Goal: Information Seeking & Learning: Learn about a topic

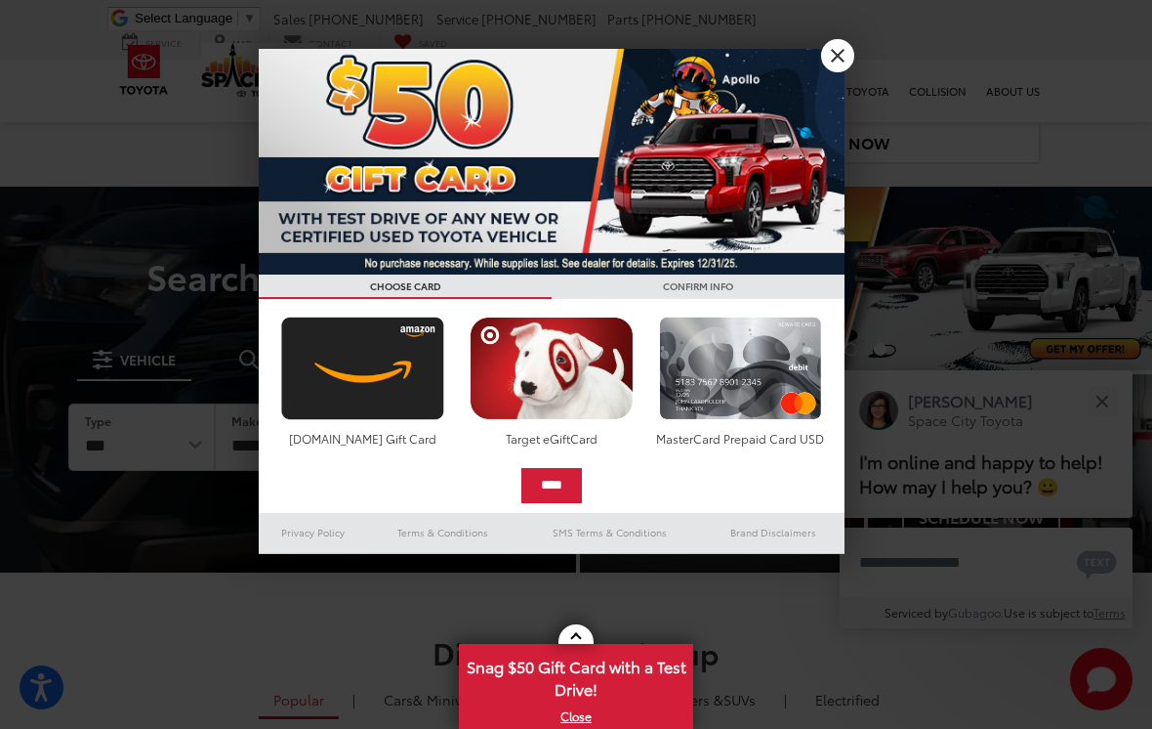
click at [841, 57] on link "X" at bounding box center [837, 55] width 33 height 33
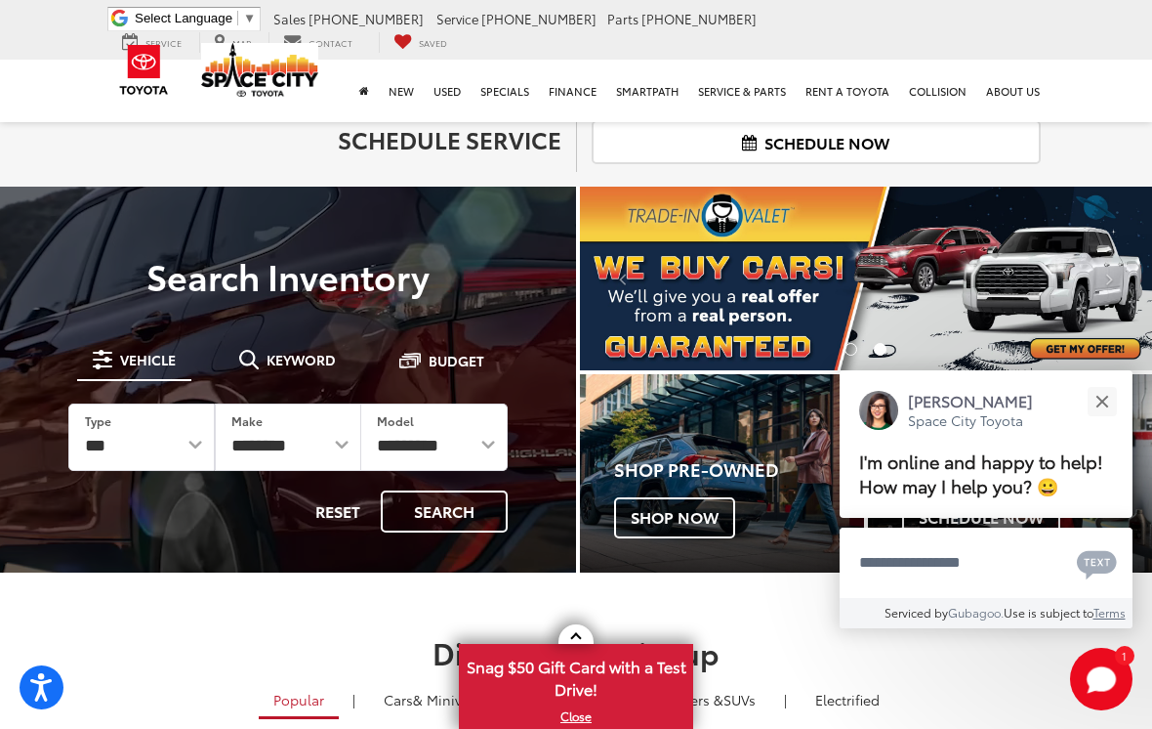
click at [1098, 380] on button "Close" at bounding box center [1102, 401] width 42 height 42
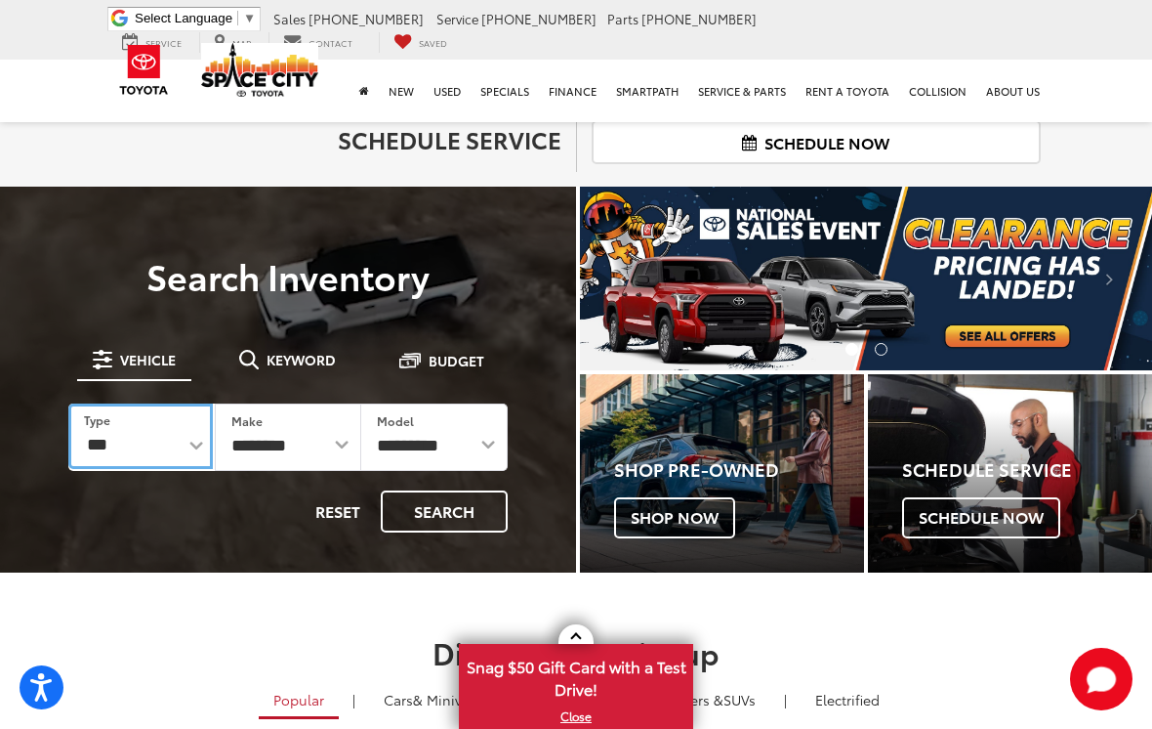
click at [195, 444] on select "*** *** **** *********" at bounding box center [140, 435] width 145 height 65
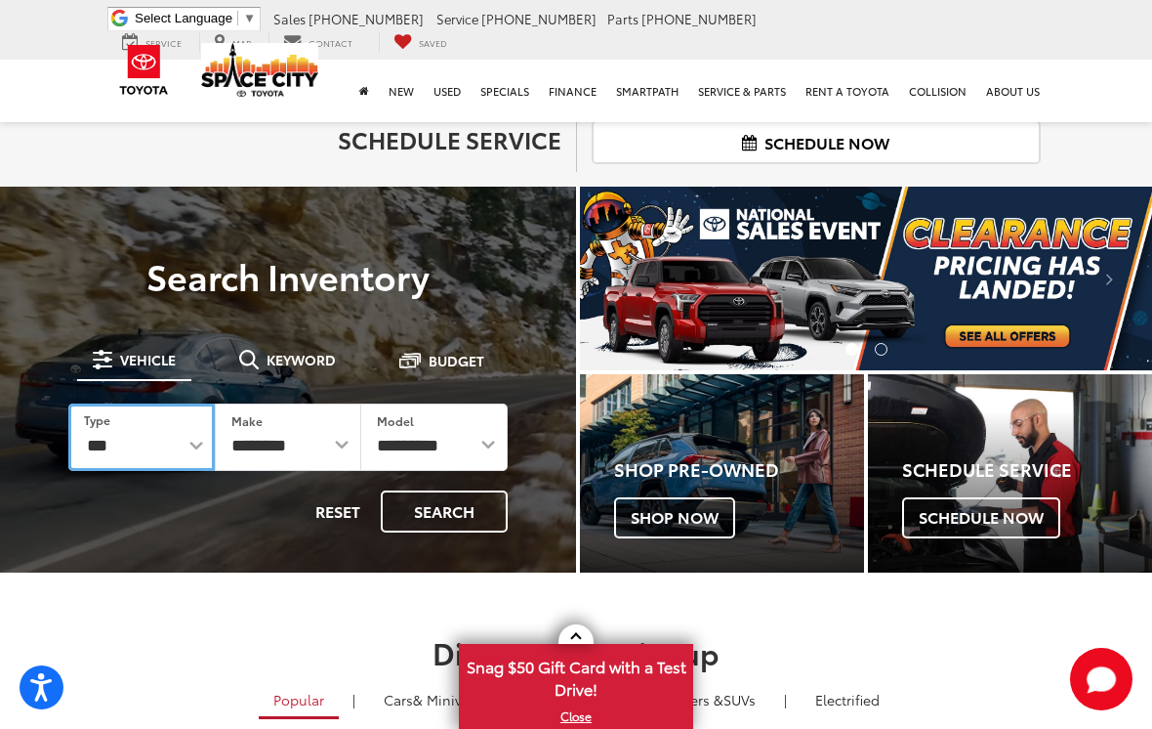
select select "******"
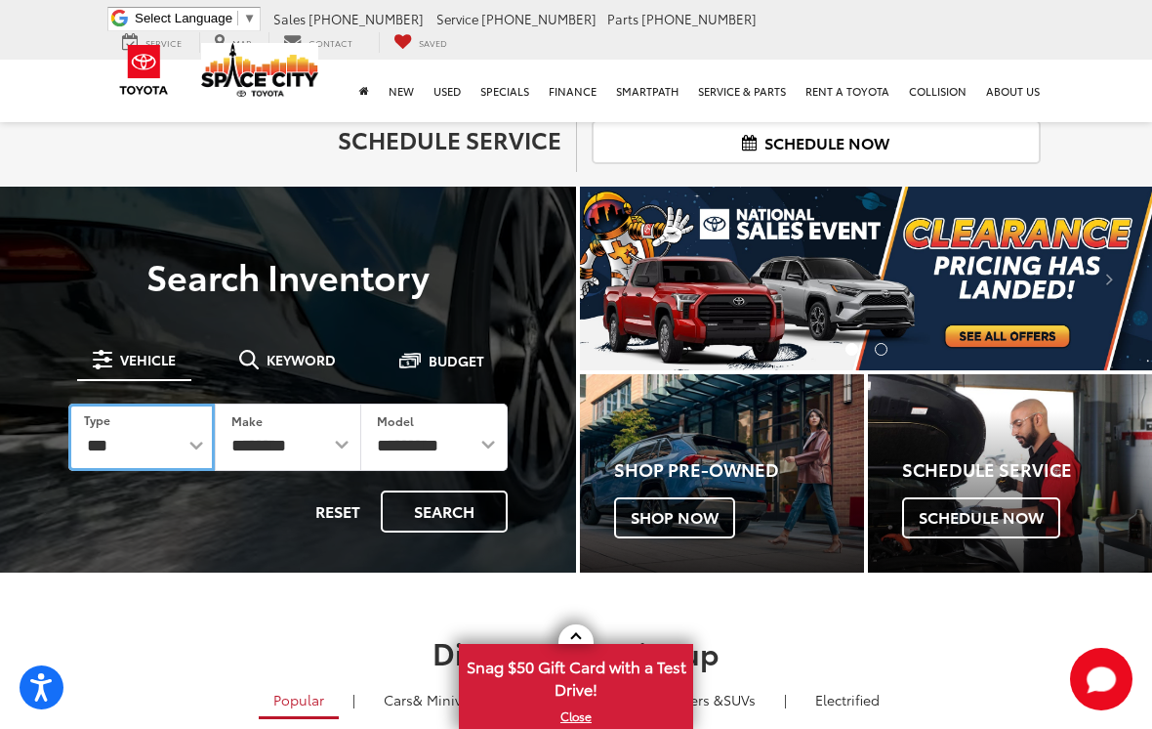
select select "******"
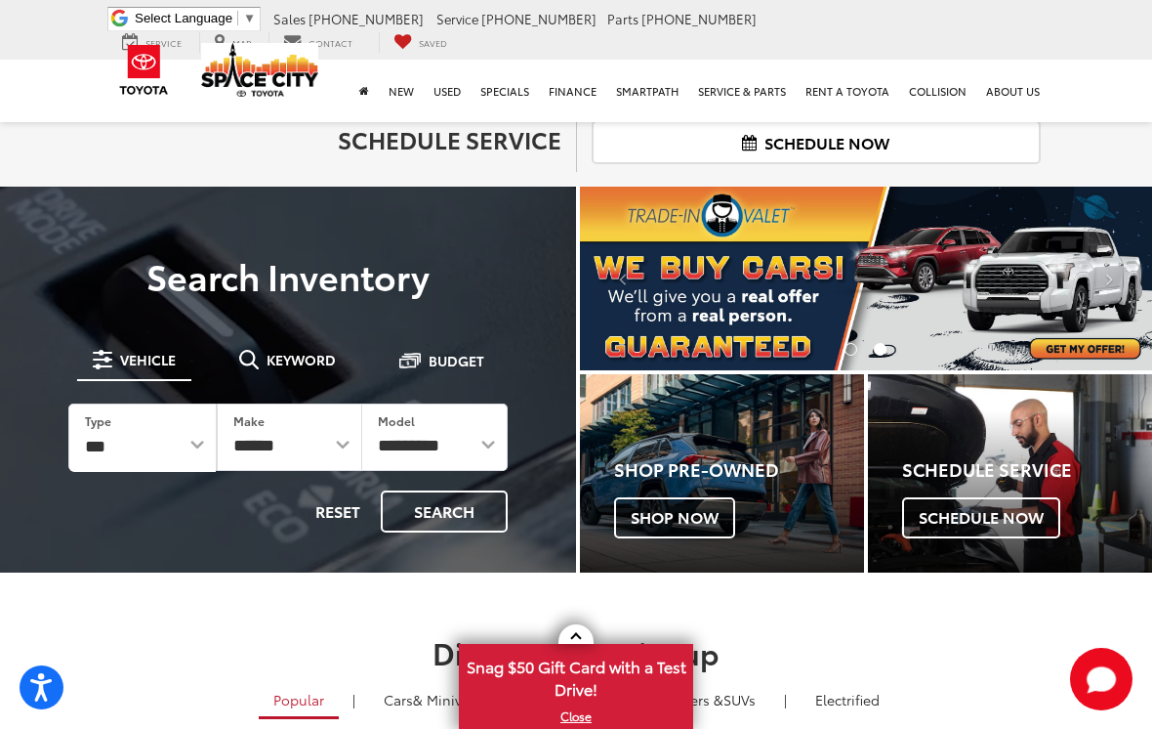
click at [434, 511] on button "Search" at bounding box center [444, 511] width 127 height 42
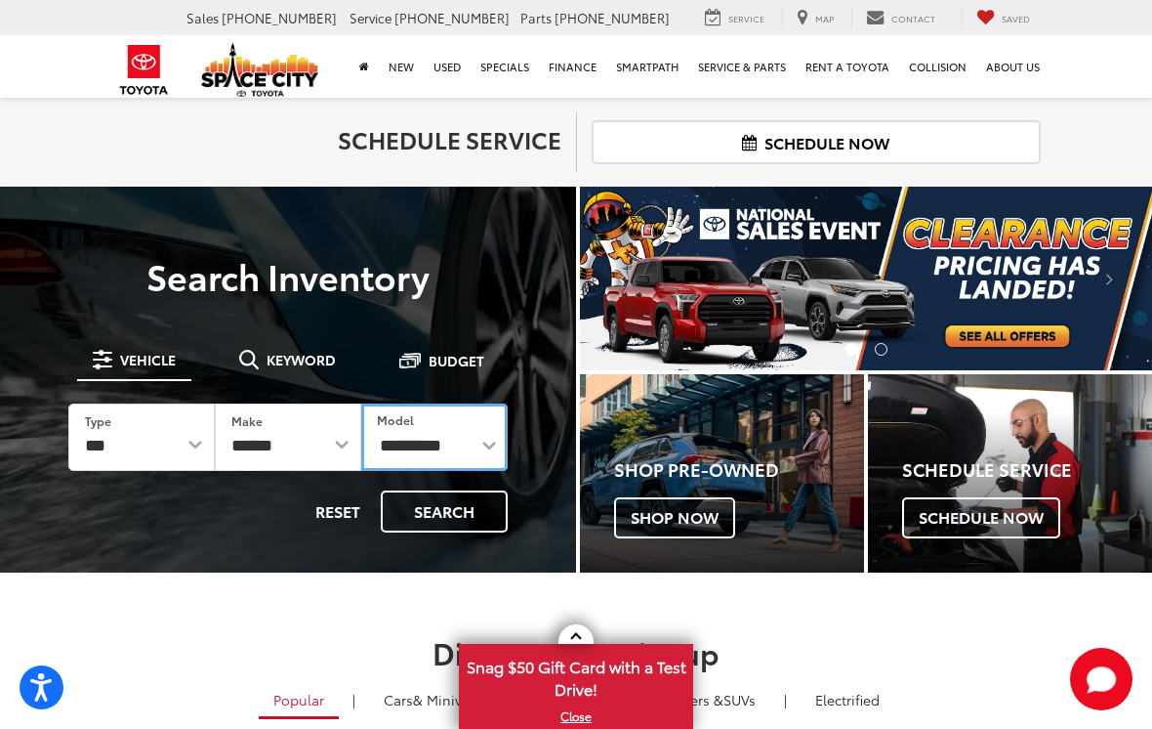
click at [486, 437] on select "**********" at bounding box center [434, 436] width 147 height 67
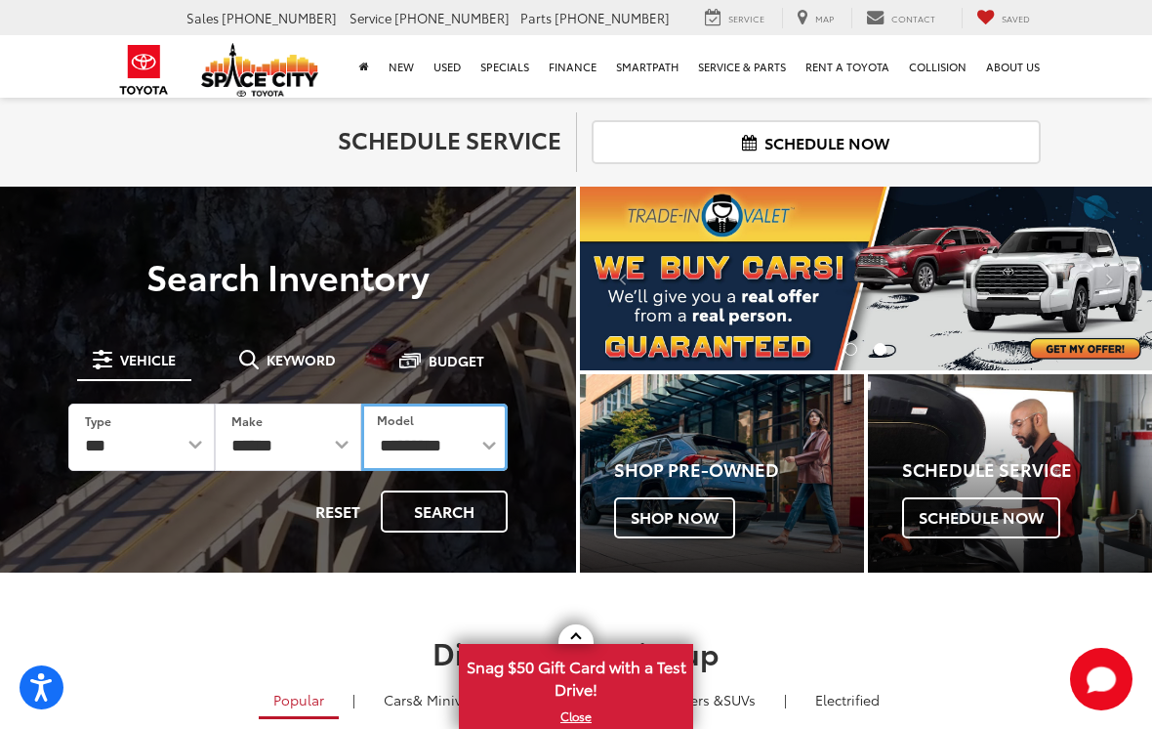
select select "**********"
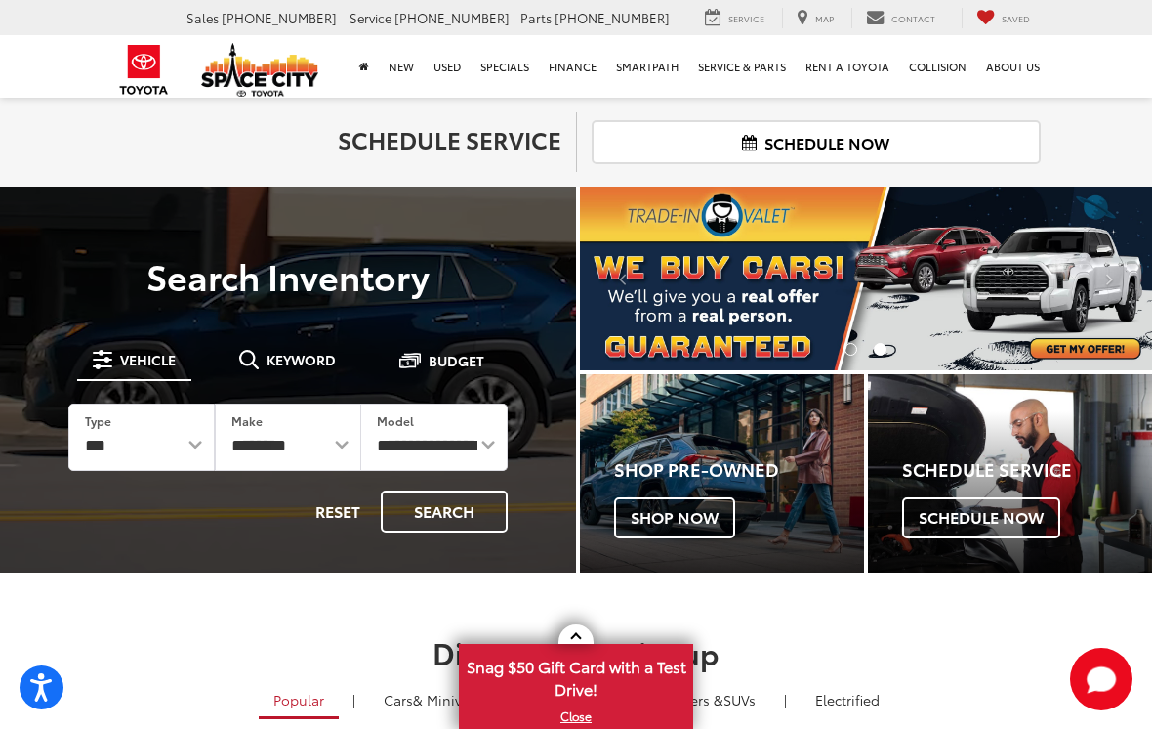
click at [422, 522] on button "Search" at bounding box center [444, 511] width 127 height 42
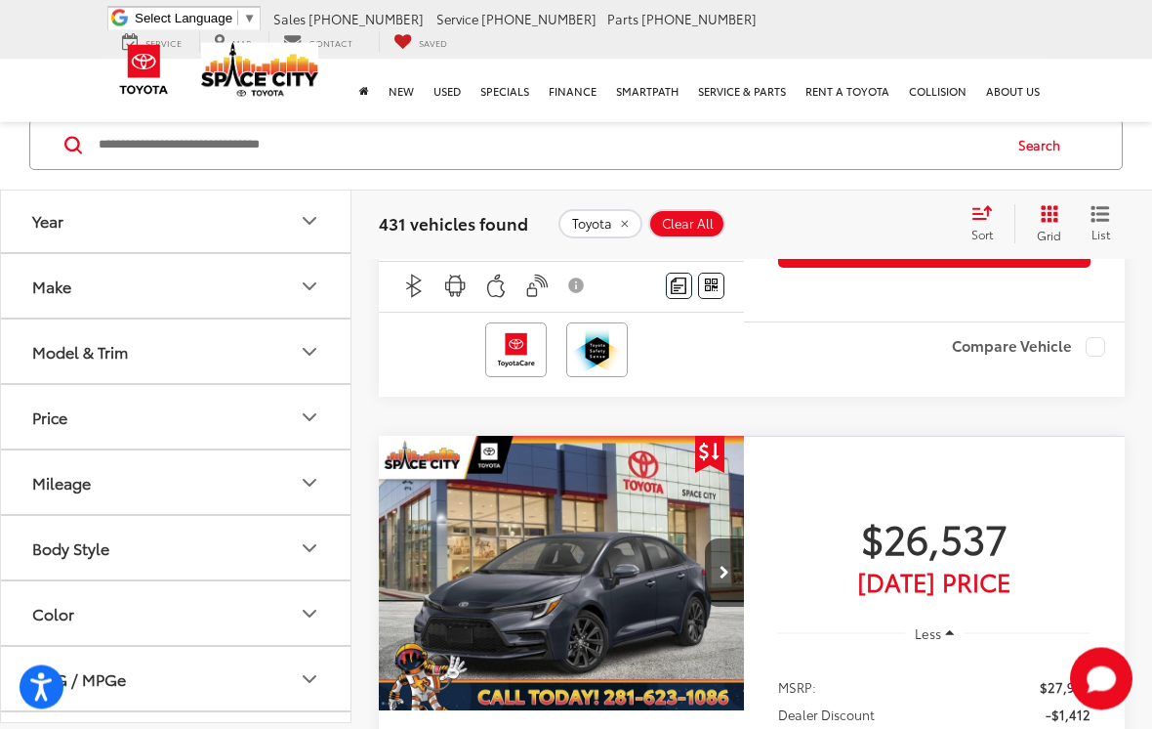
scroll to position [5314, 0]
click at [299, 285] on icon "Make" at bounding box center [309, 285] width 23 height 23
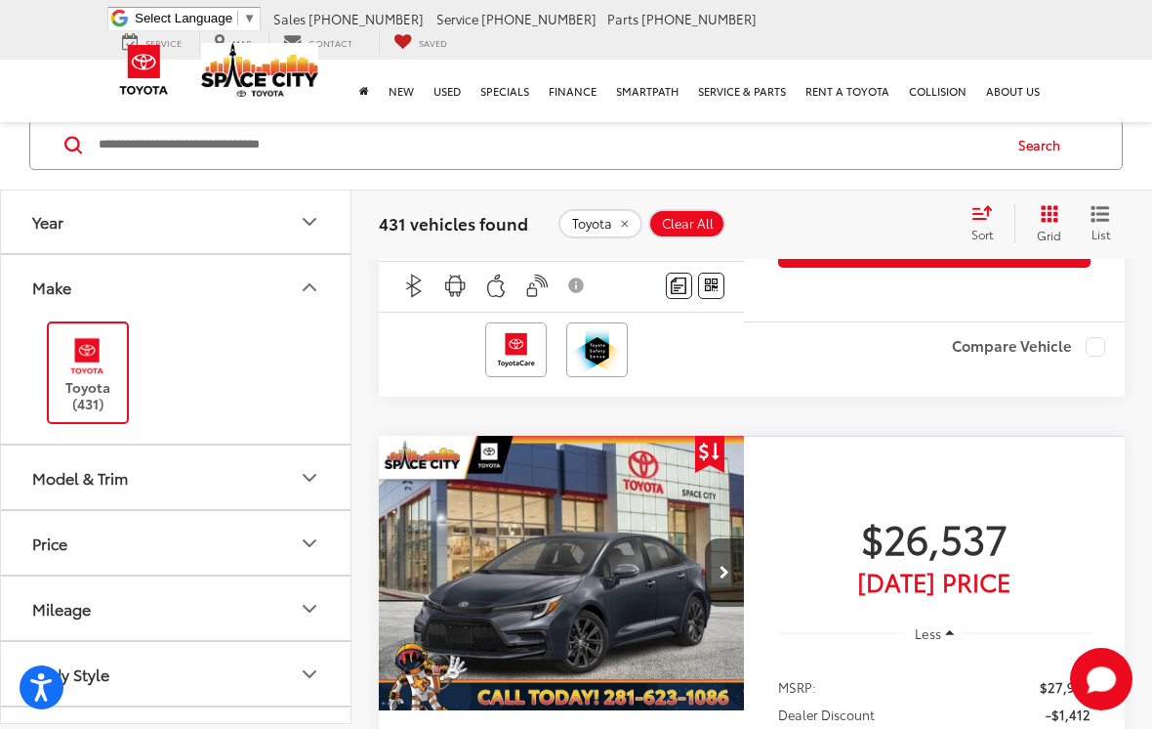
scroll to position [0, 0]
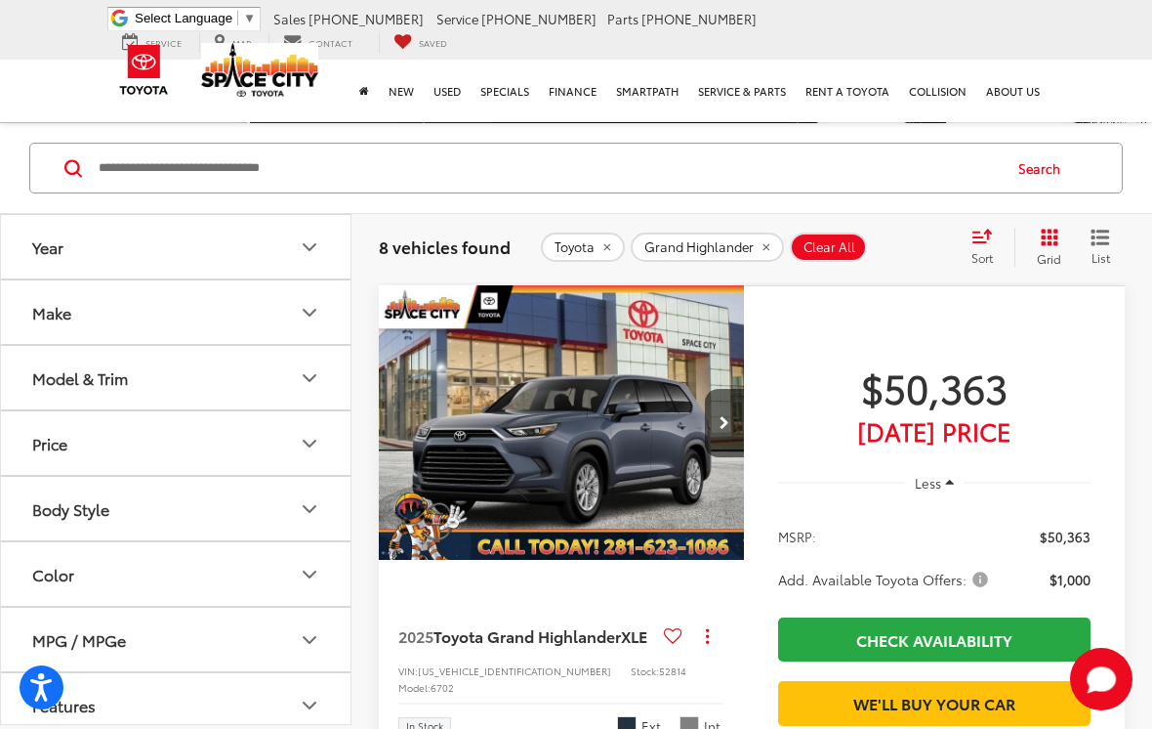
scroll to position [89, 0]
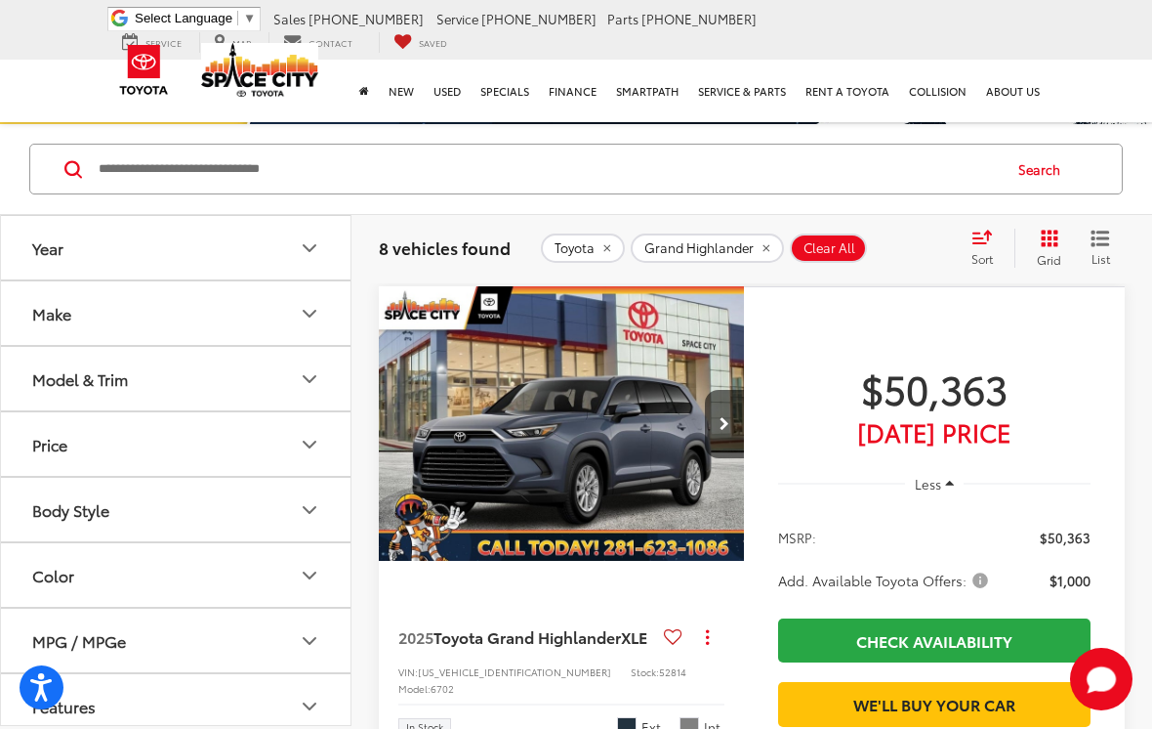
click at [739, 432] on button "Next image" at bounding box center [724, 424] width 39 height 68
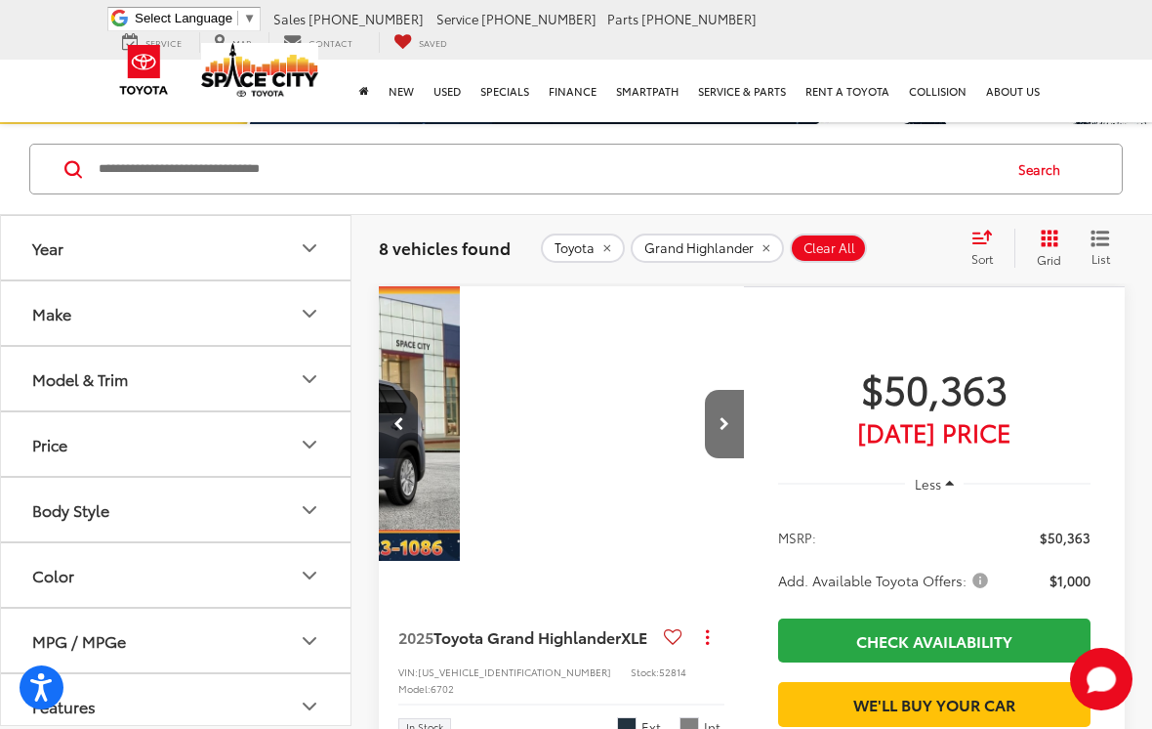
scroll to position [0, 368]
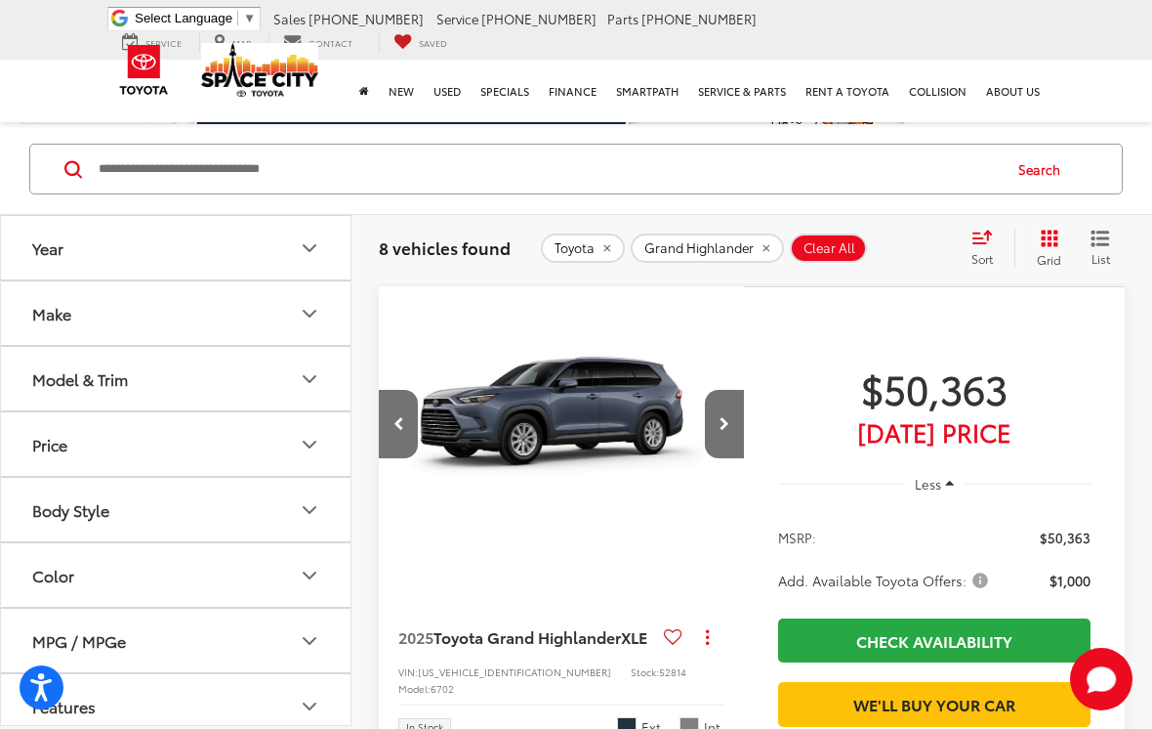
click at [717, 421] on button "Next image" at bounding box center [724, 424] width 39 height 68
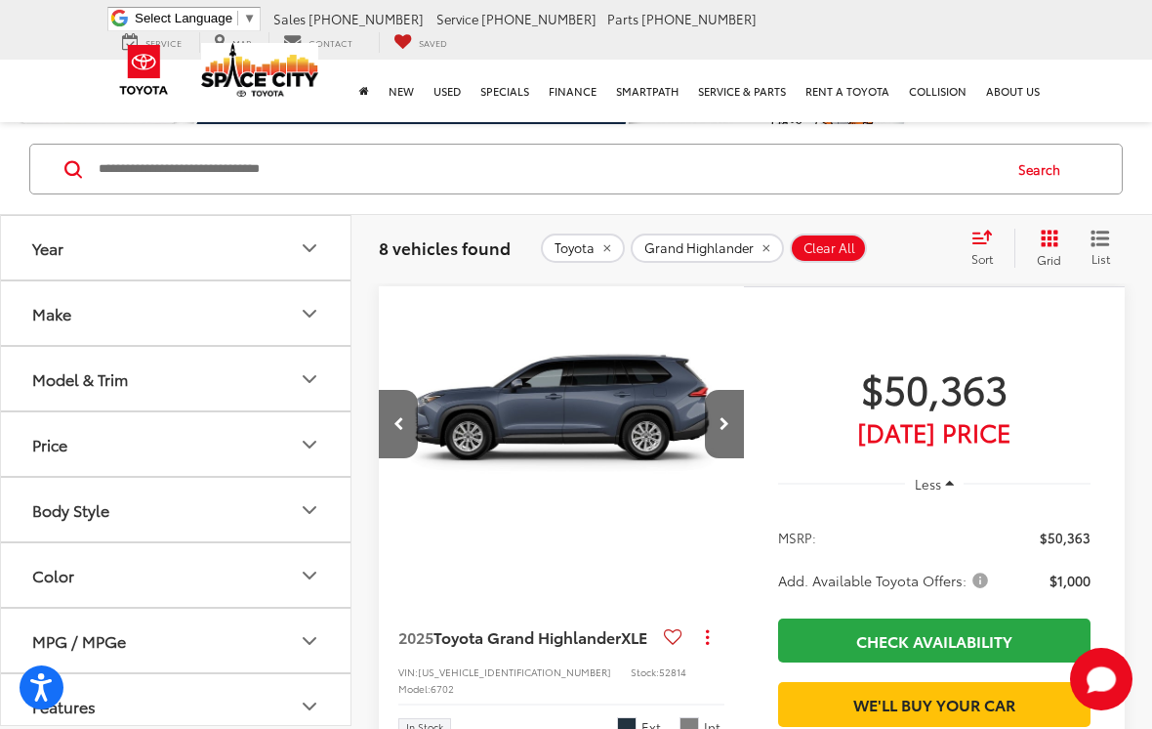
click at [706, 428] on button "Next image" at bounding box center [724, 424] width 39 height 68
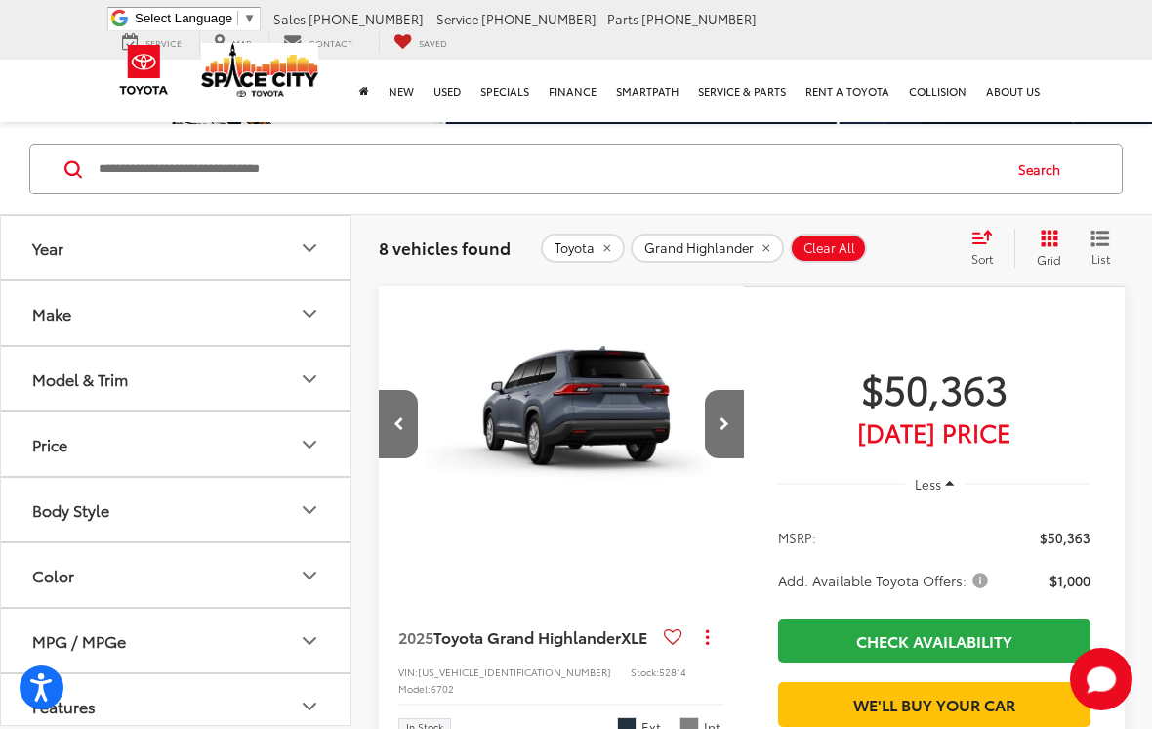
click at [712, 415] on button "Next image" at bounding box center [724, 424] width 39 height 68
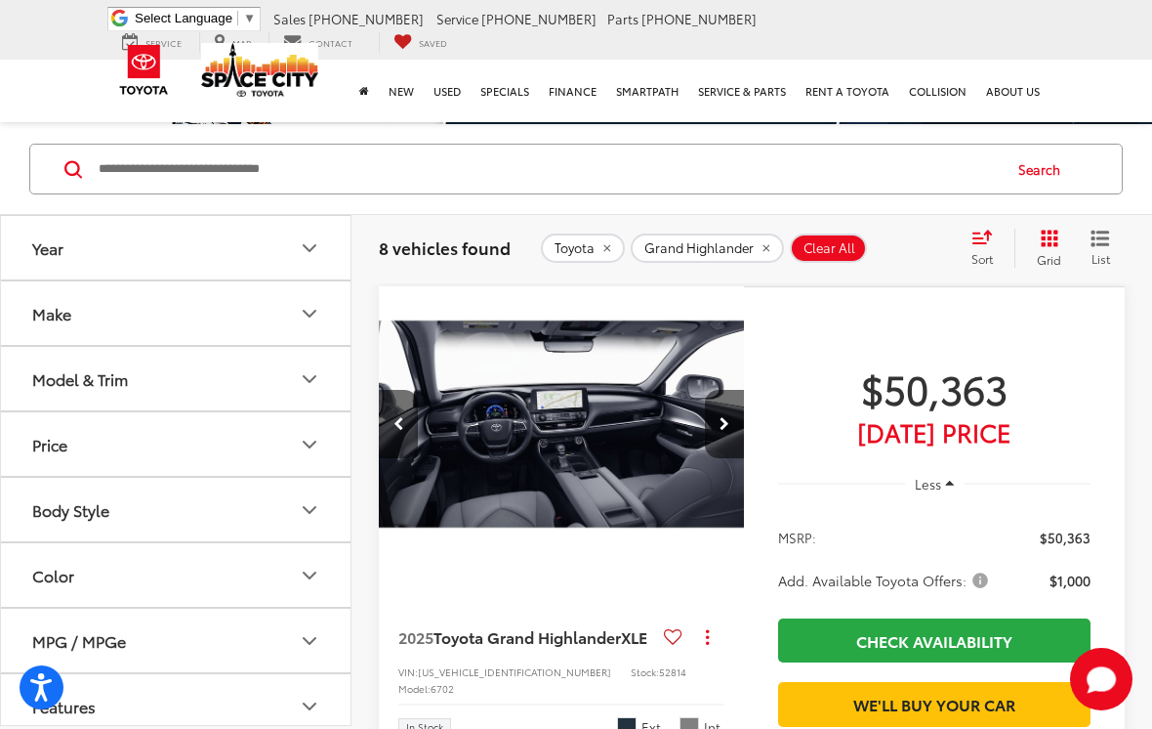
scroll to position [0, 1473]
click at [715, 425] on button "Next image" at bounding box center [724, 424] width 39 height 68
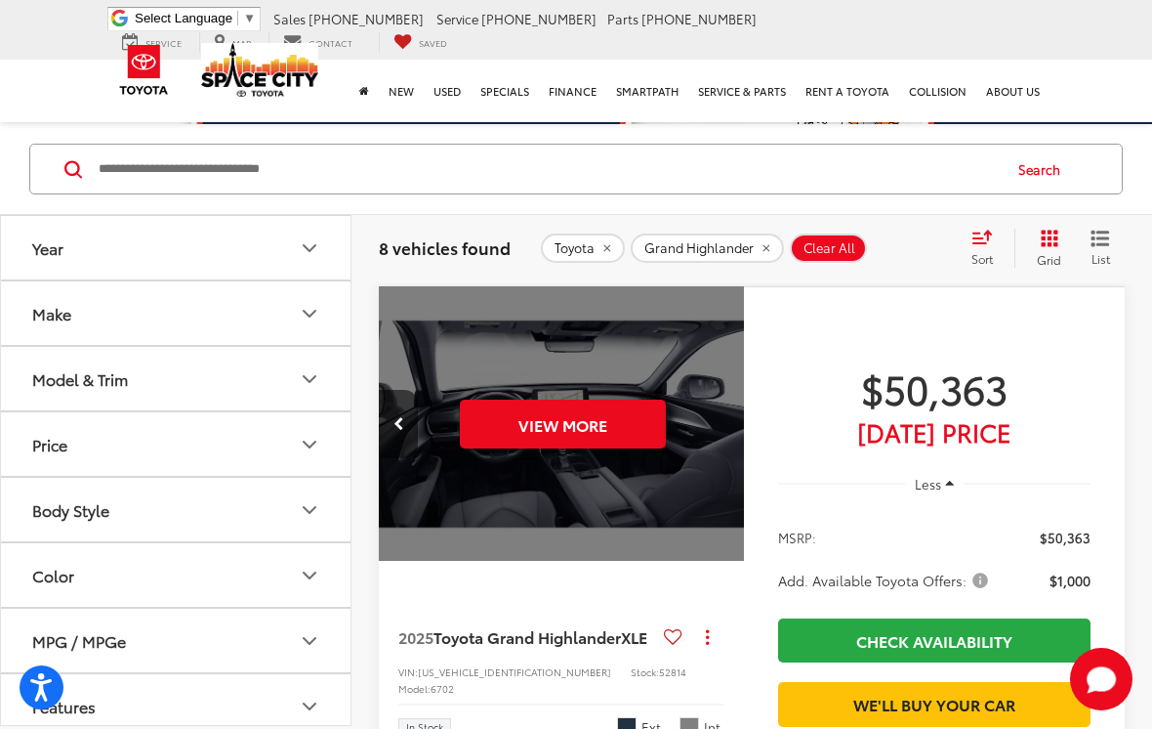
scroll to position [0, 1841]
click at [525, 429] on button "View More" at bounding box center [562, 423] width 206 height 49
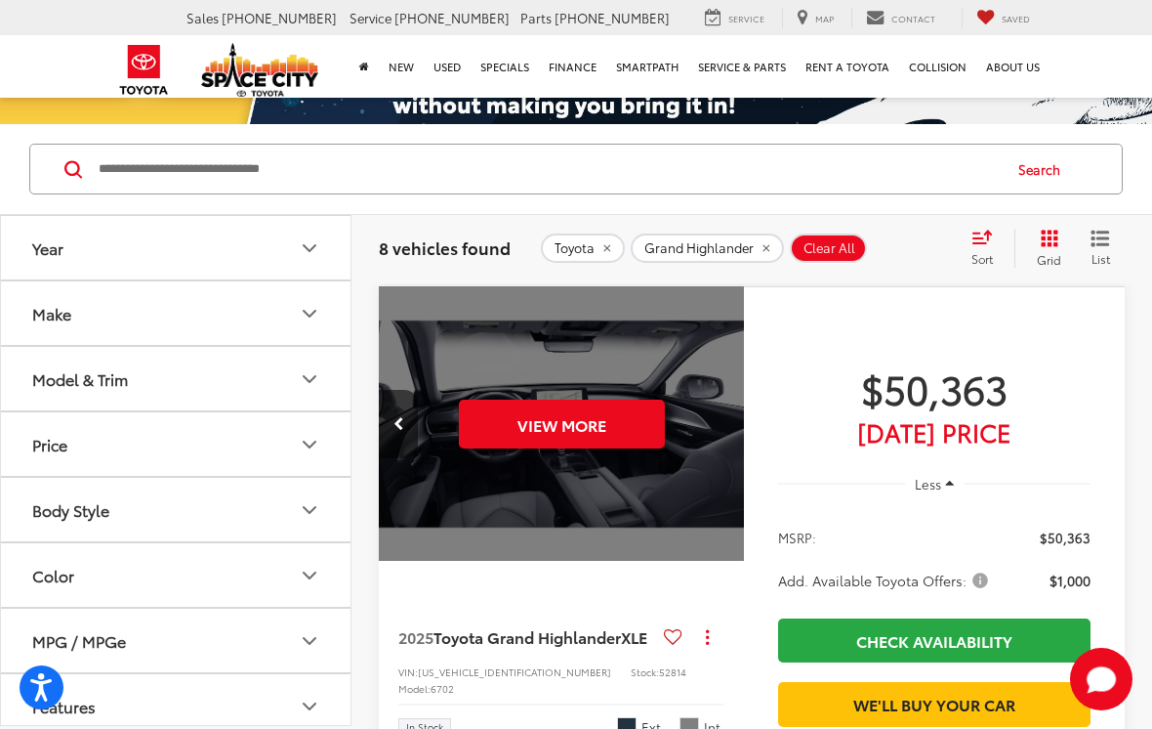
scroll to position [0, 0]
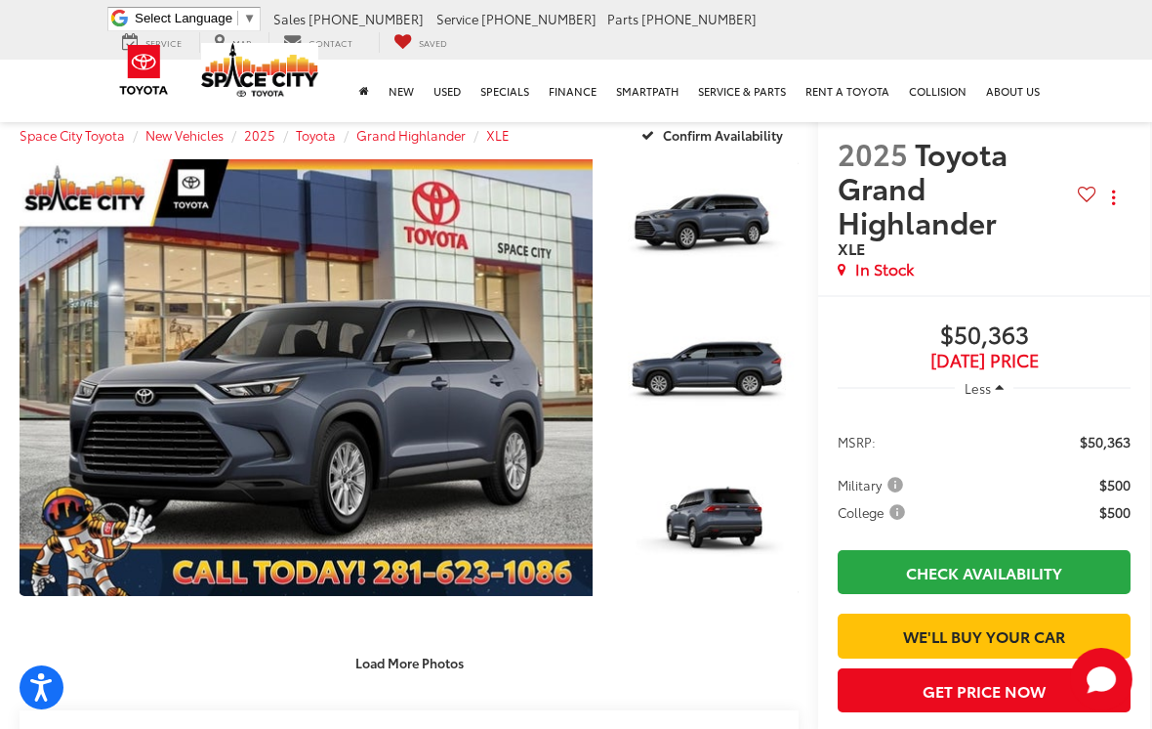
scroll to position [163, 0]
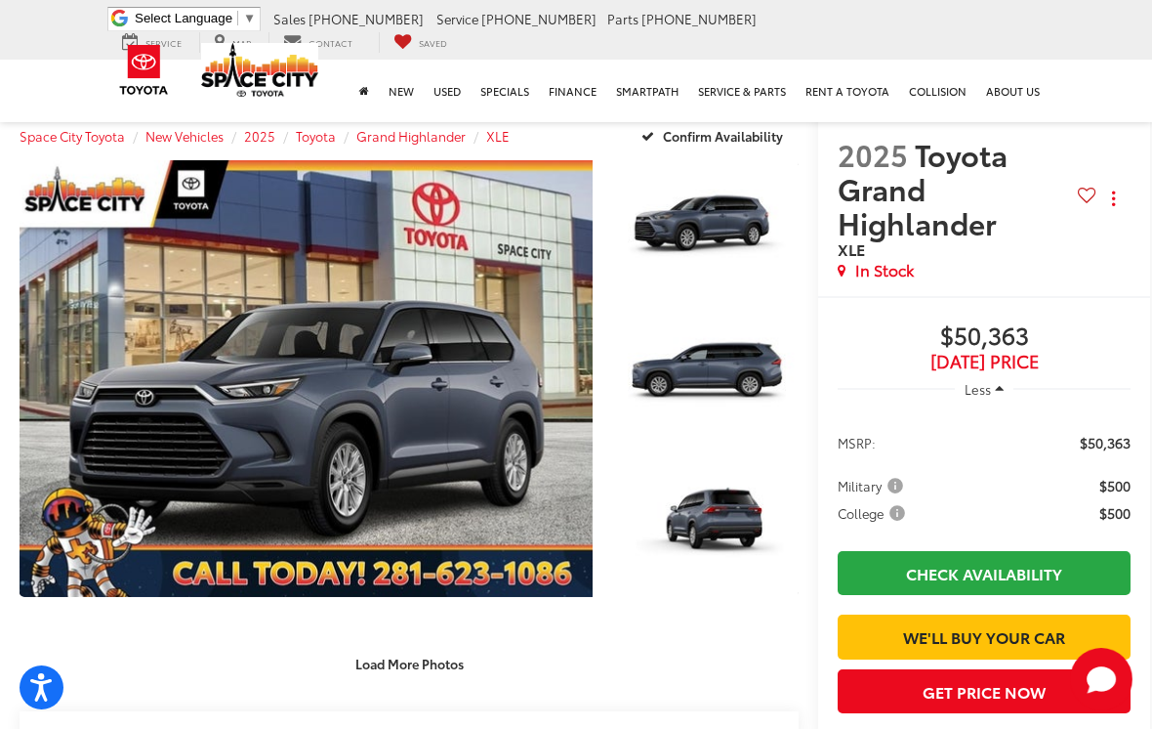
click at [272, 379] on link "Expand Photo 0" at bounding box center [306, 378] width 573 height 437
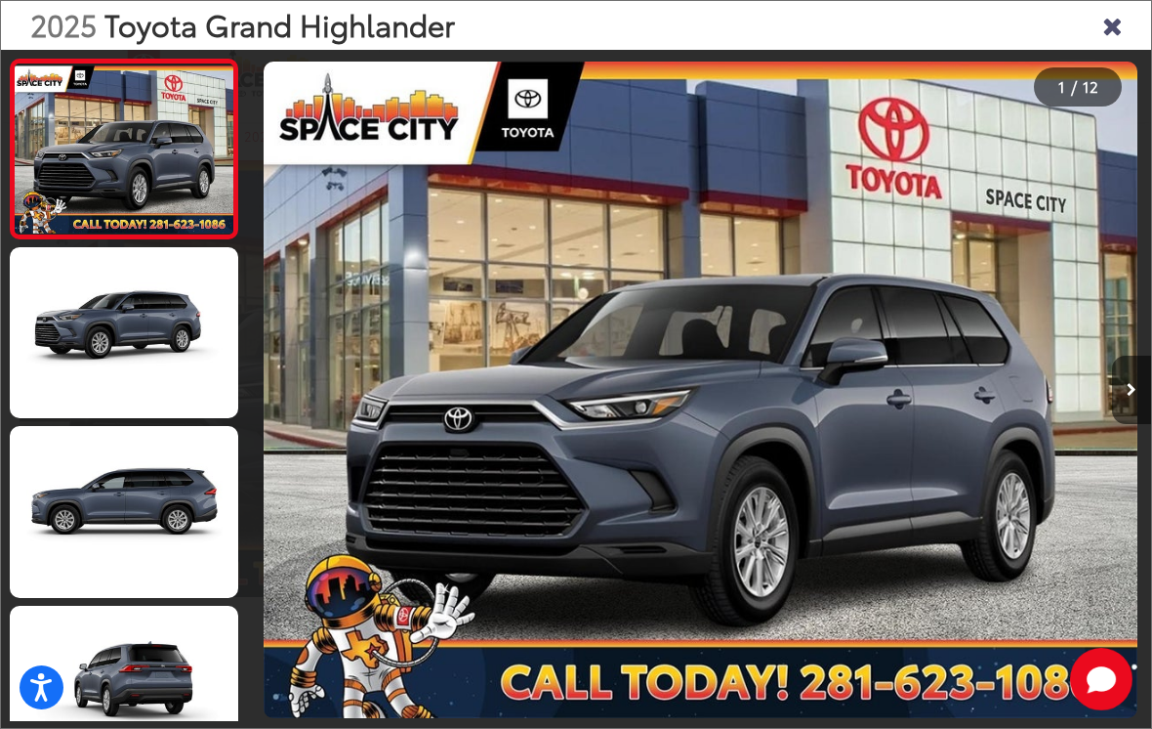
click at [312, 375] on div at bounding box center [364, 390] width 226 height 680
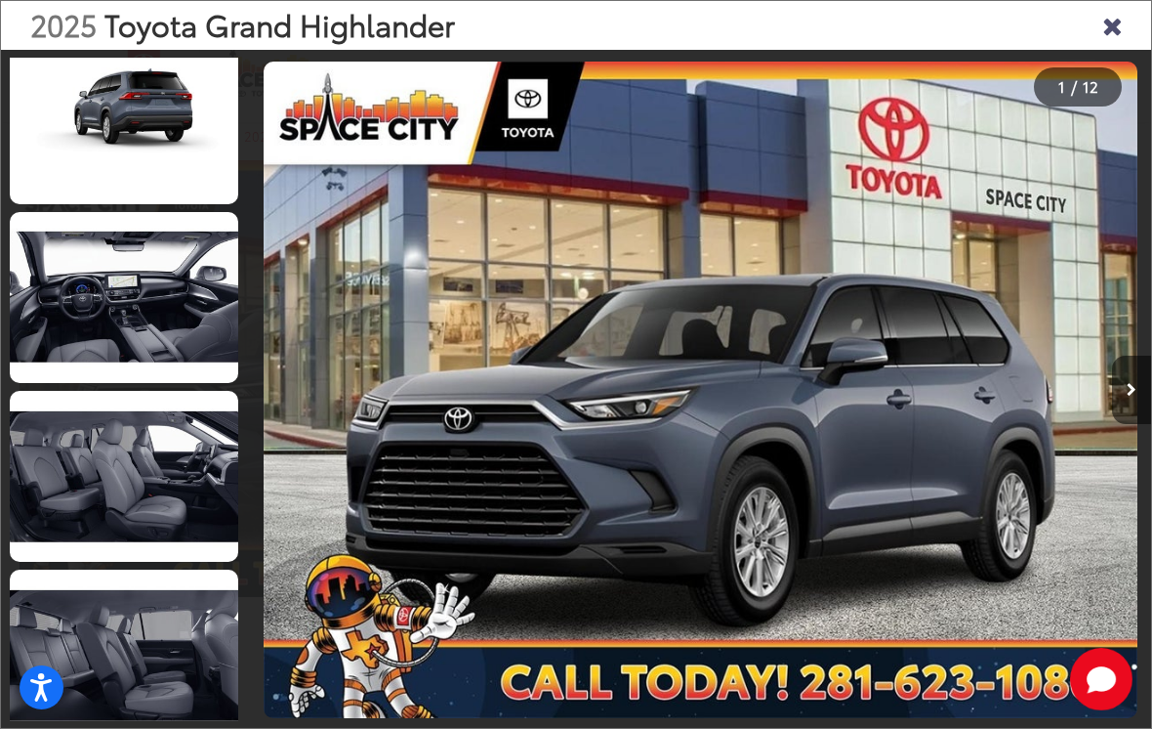
scroll to position [573, 0]
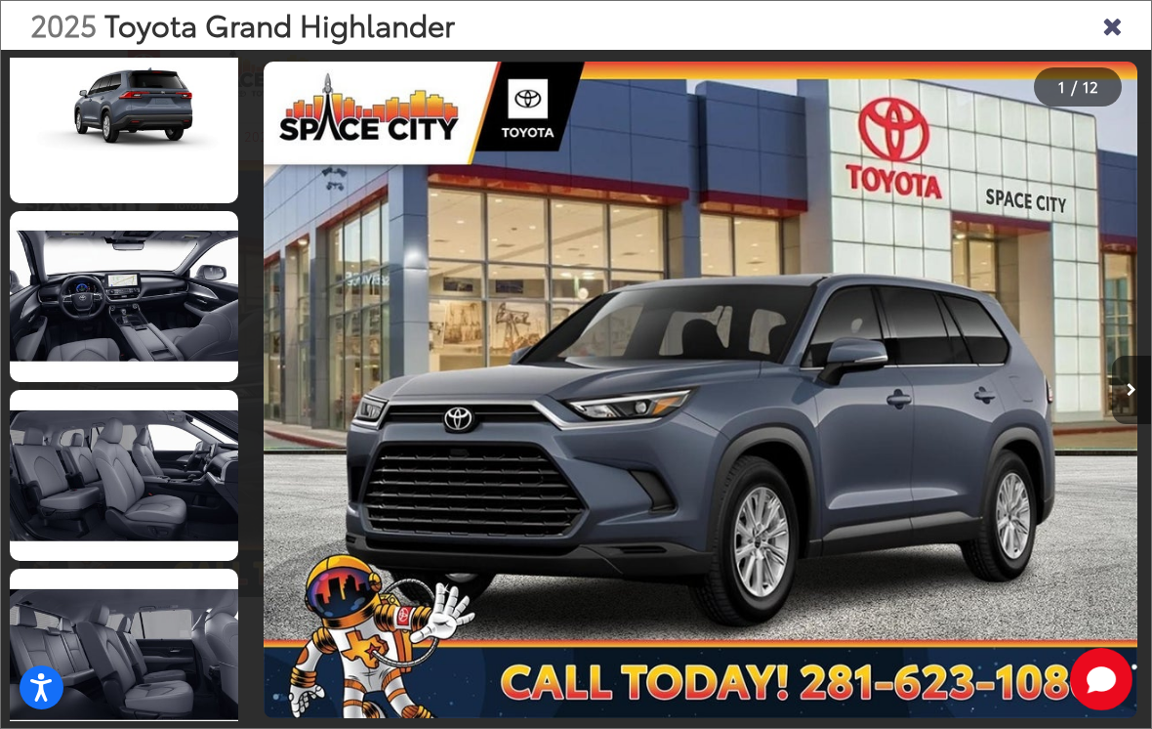
click at [100, 470] on link at bounding box center [124, 475] width 229 height 171
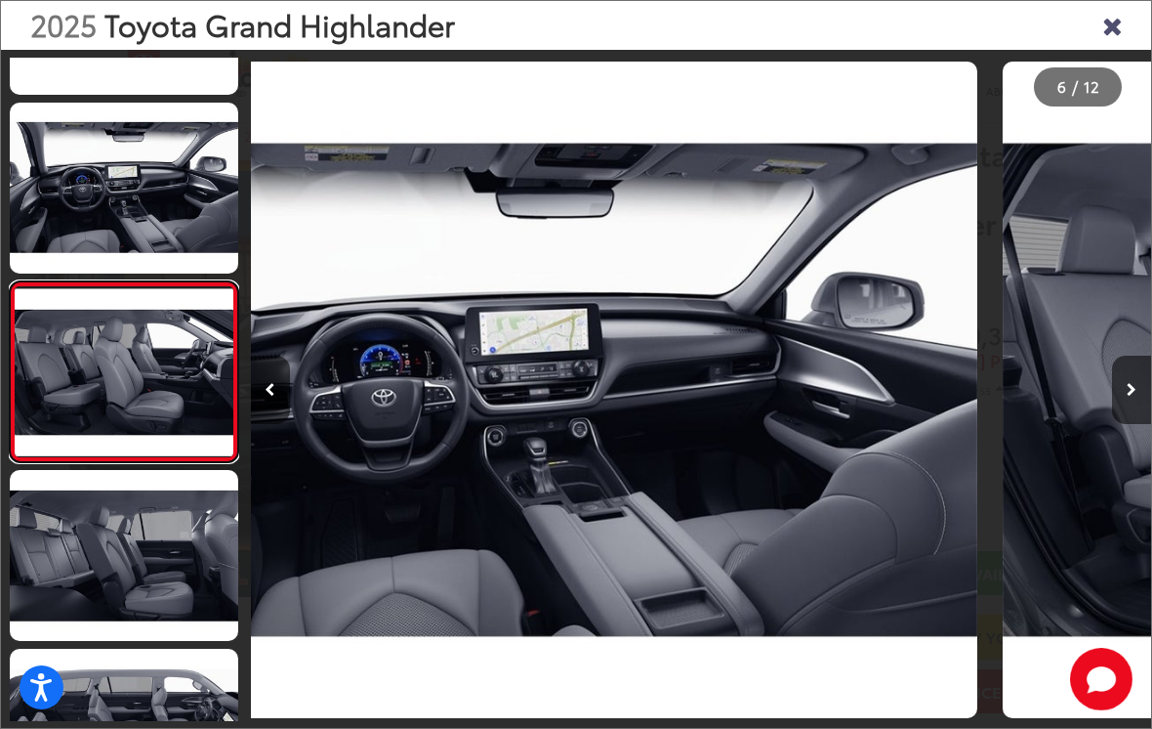
scroll to position [0, 4504]
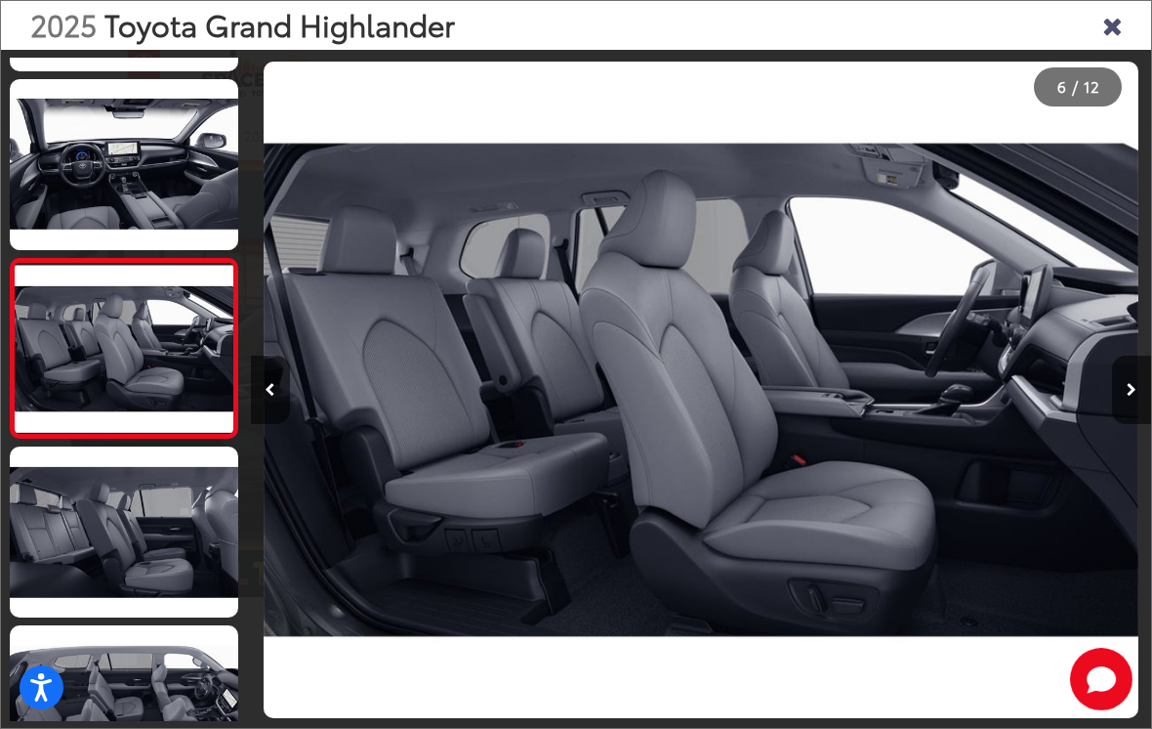
click at [133, 450] on link at bounding box center [124, 531] width 229 height 171
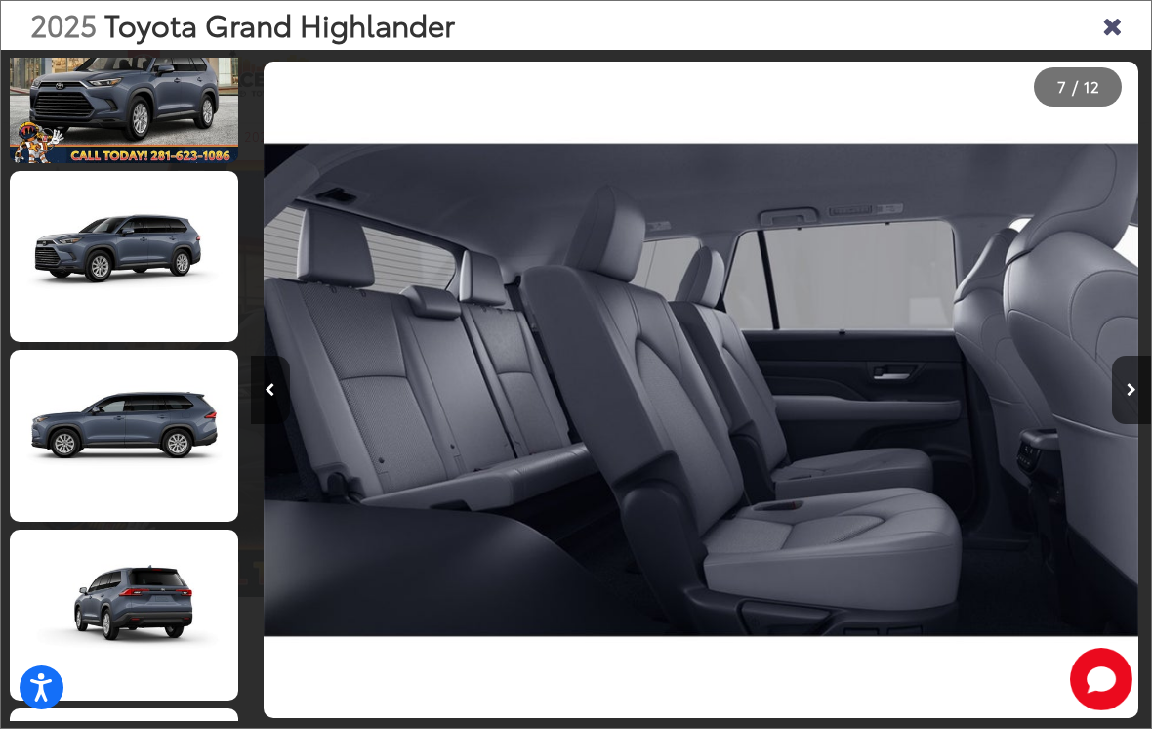
scroll to position [29, 0]
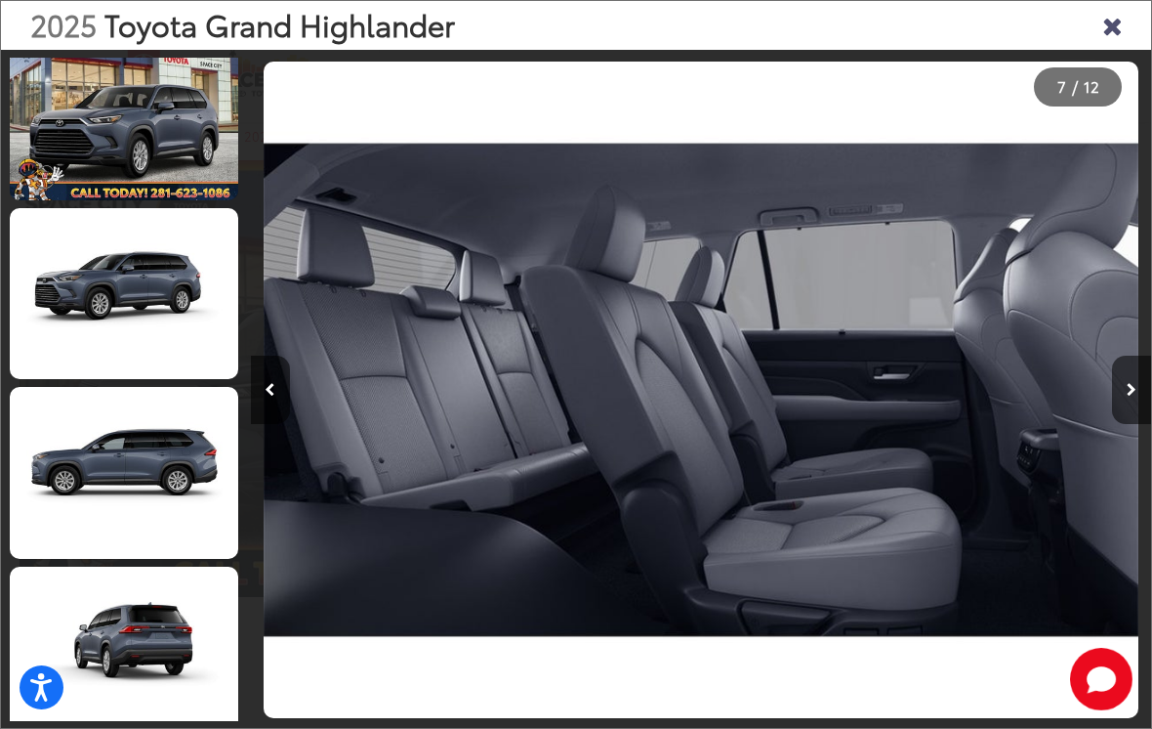
click at [1120, 12] on icon "Close gallery" at bounding box center [1113, 24] width 20 height 25
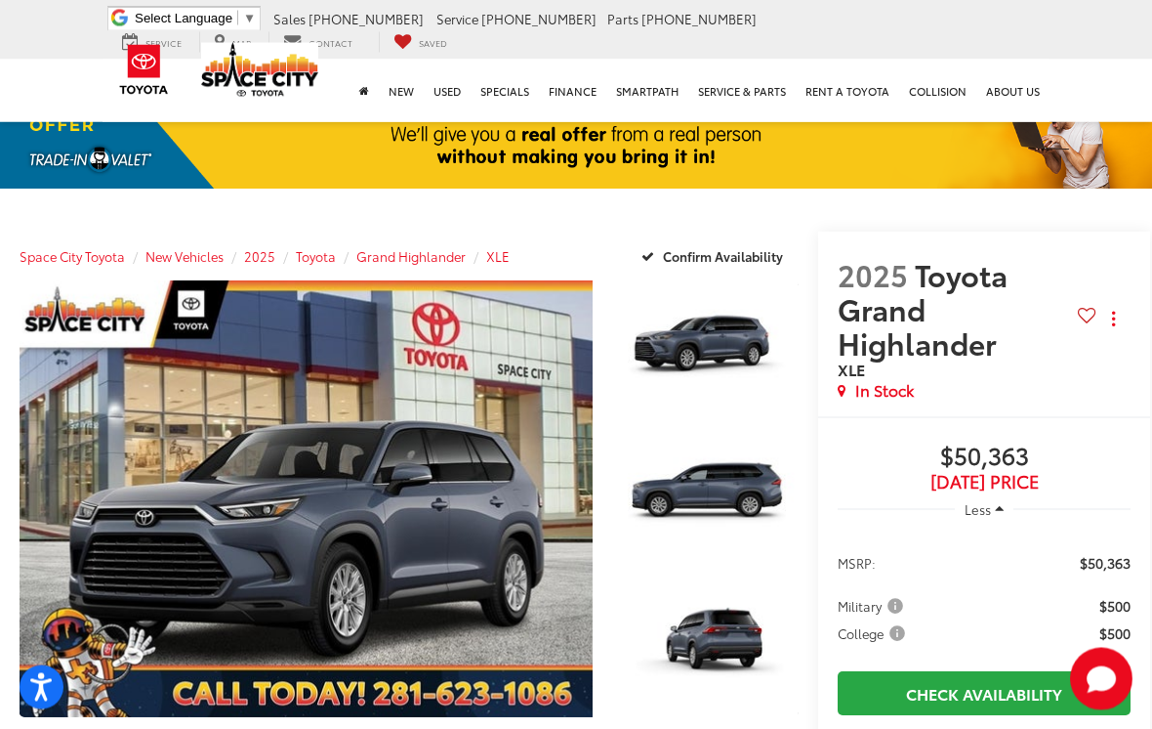
scroll to position [0, 0]
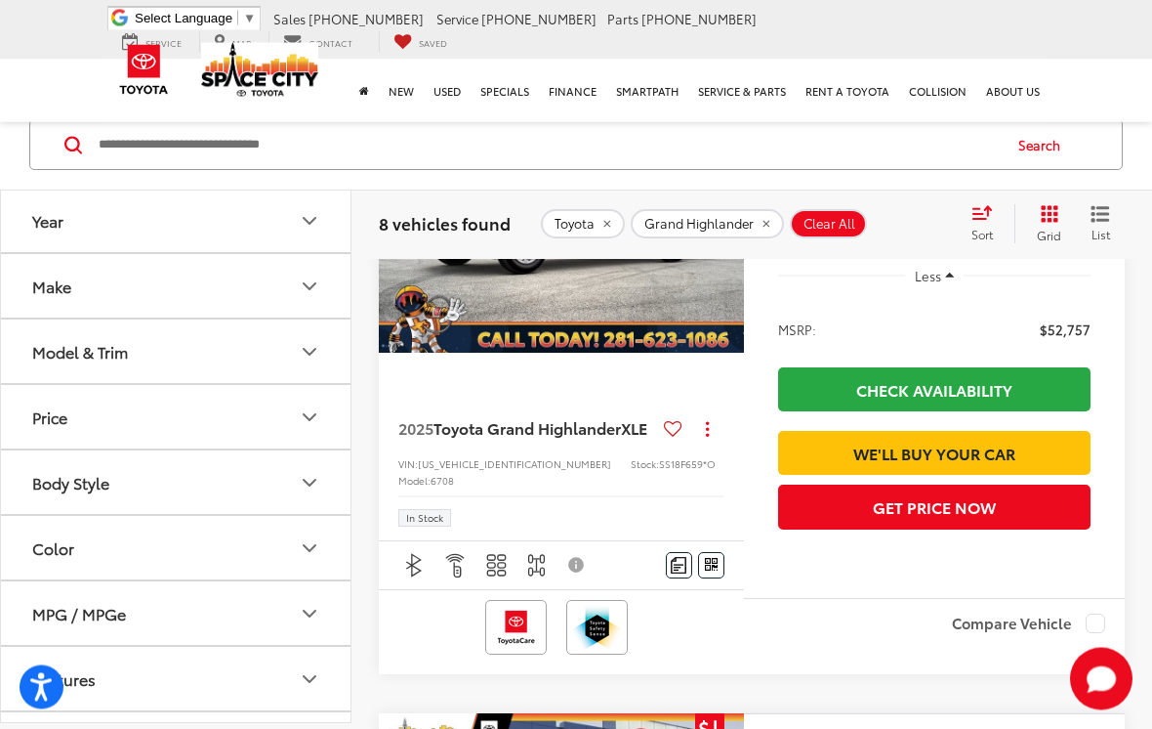
scroll to position [2363, 0]
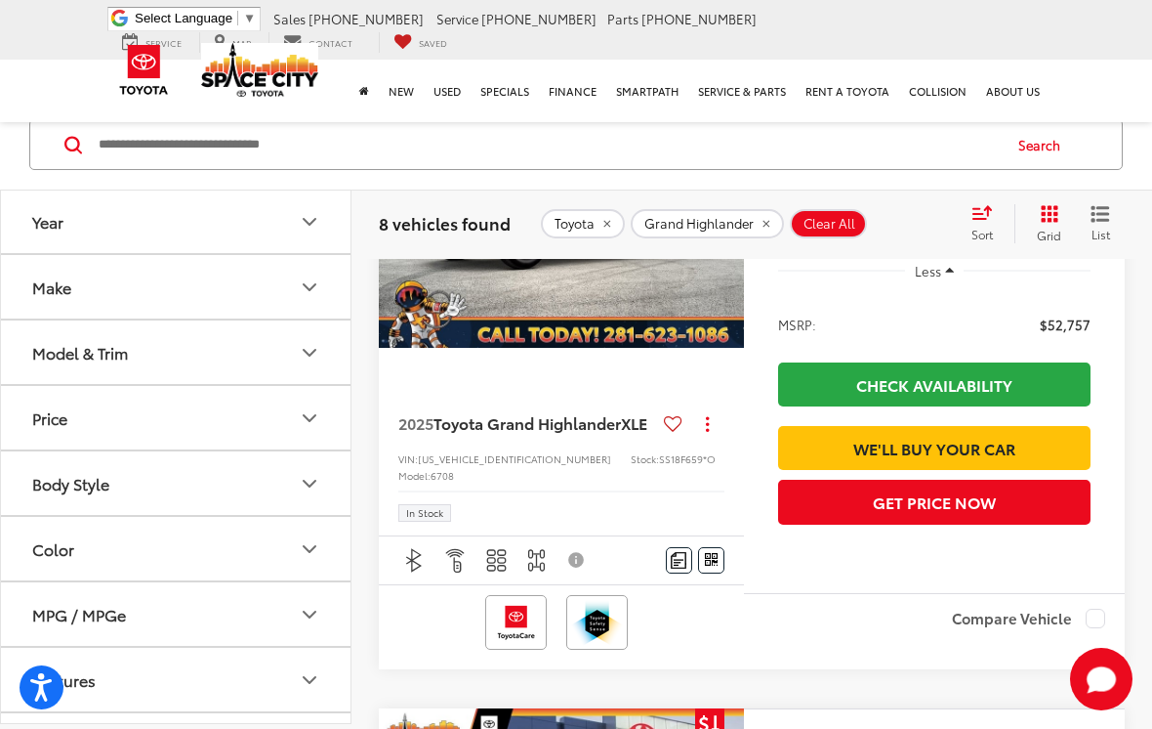
click at [717, 244] on button "Next image" at bounding box center [724, 210] width 39 height 68
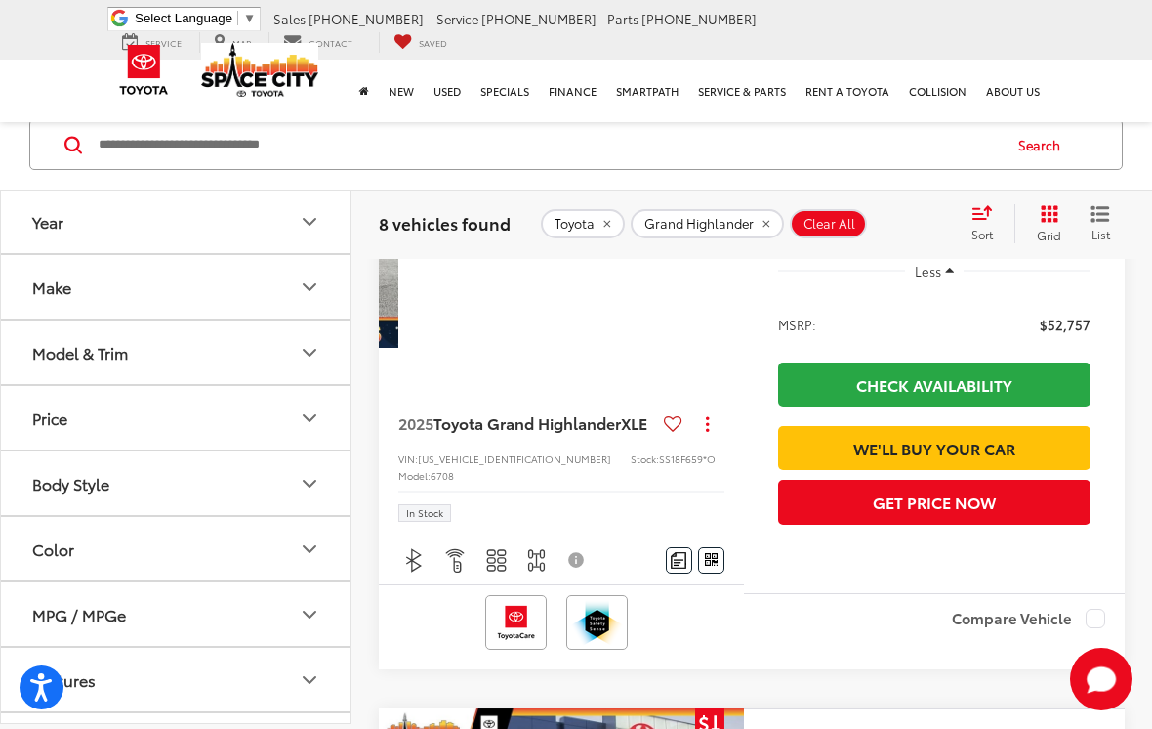
scroll to position [0, 368]
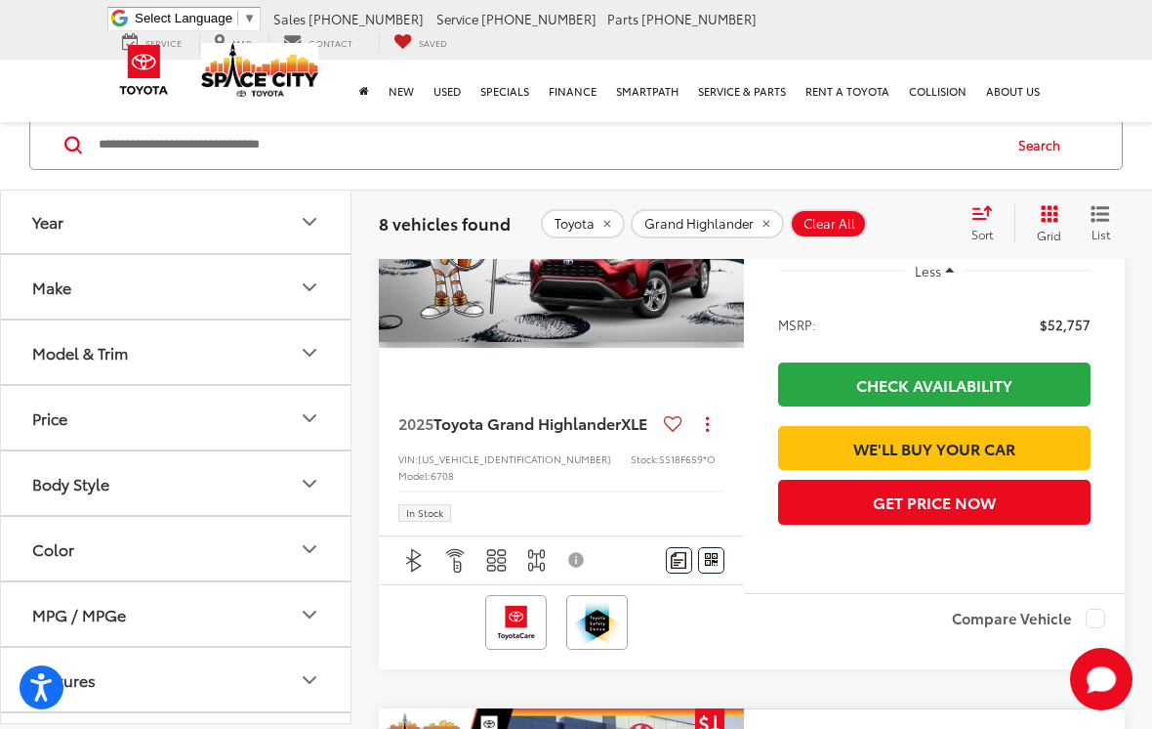
click at [713, 244] on button "Next image" at bounding box center [724, 210] width 39 height 68
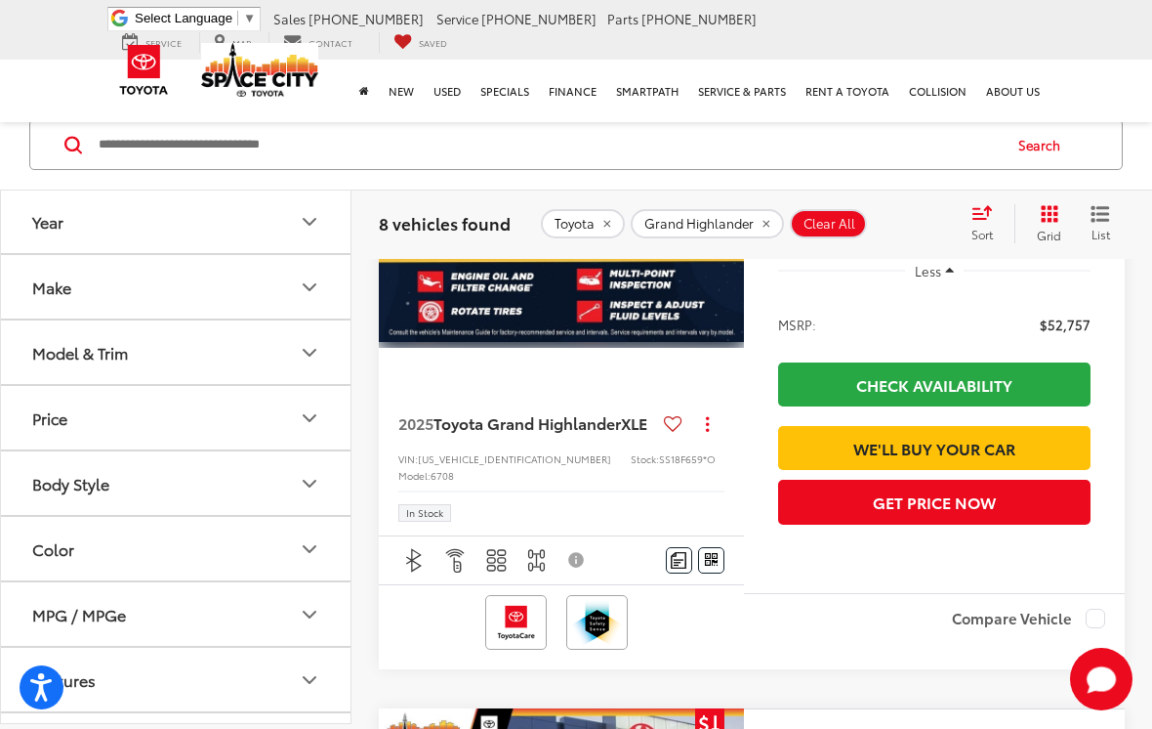
click at [717, 244] on button "Next image" at bounding box center [724, 210] width 39 height 68
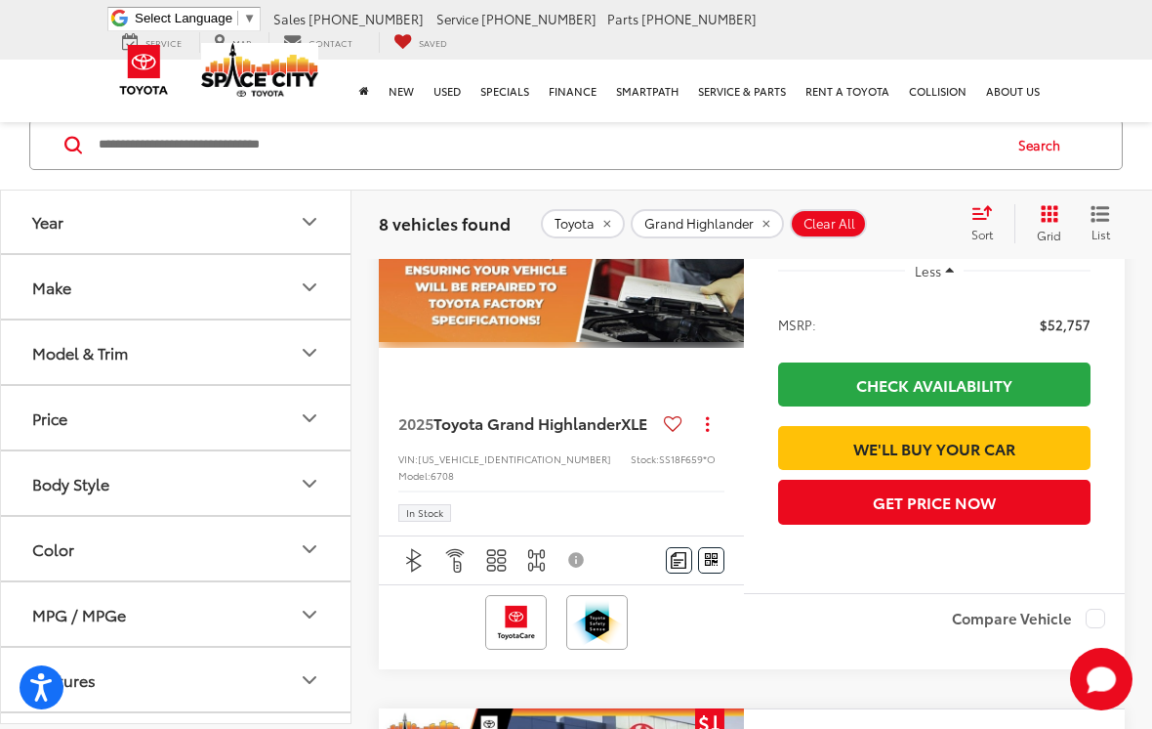
scroll to position [0, 1105]
click at [415, 244] on button "Previous image" at bounding box center [398, 210] width 39 height 68
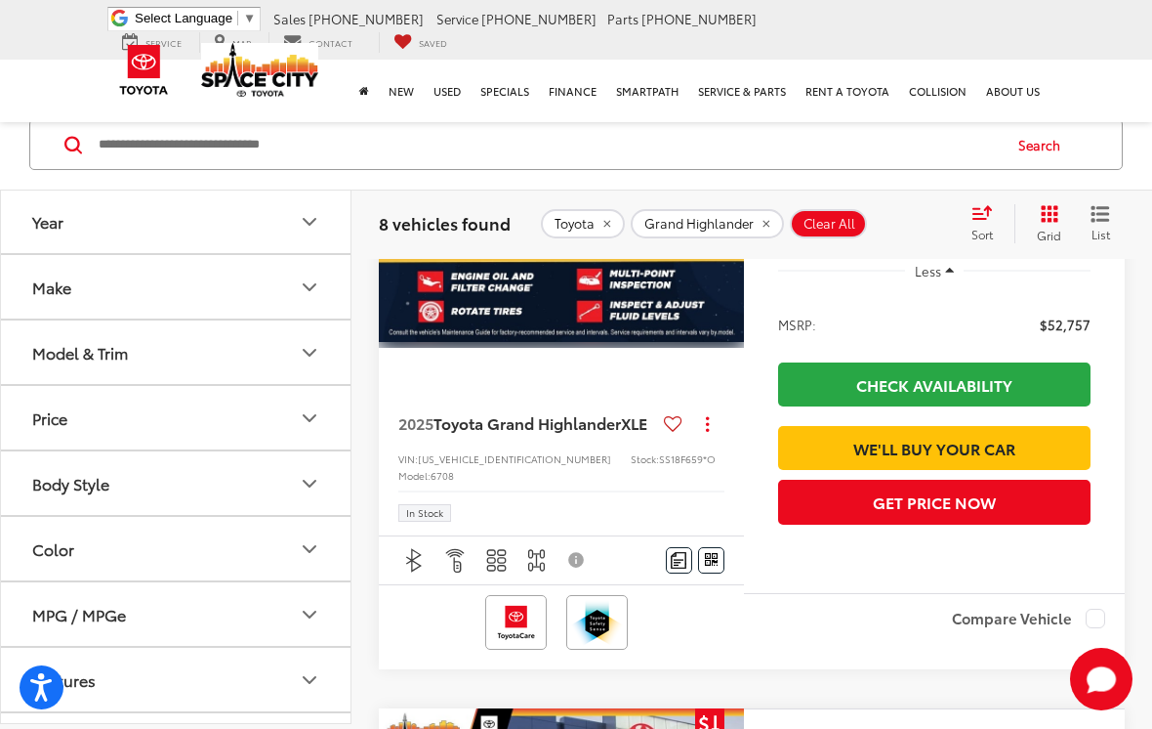
click at [409, 244] on button "Previous image" at bounding box center [398, 210] width 39 height 68
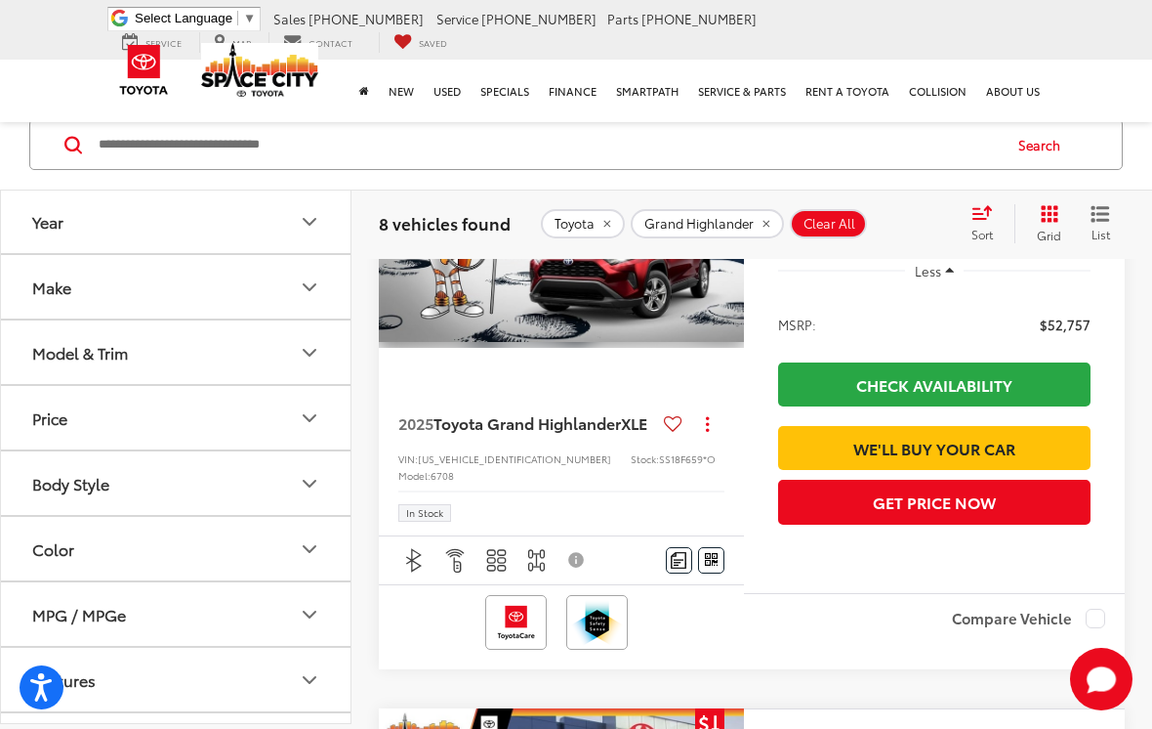
click at [405, 244] on button "Previous image" at bounding box center [398, 210] width 39 height 68
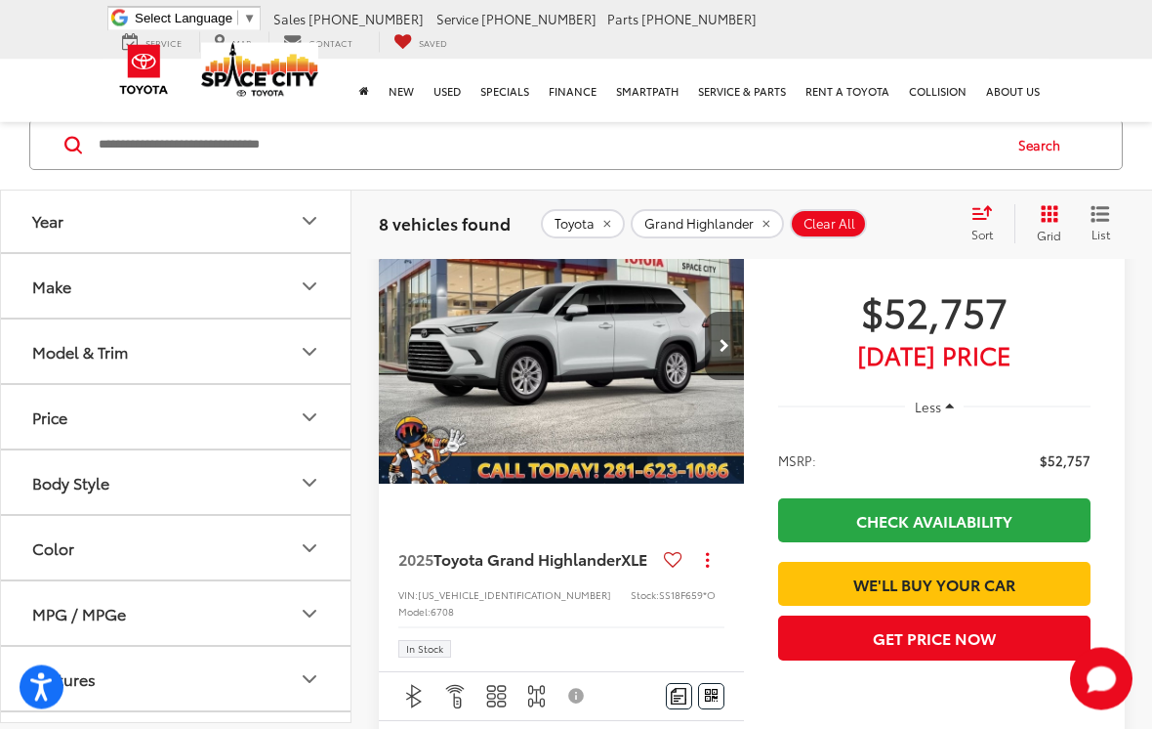
scroll to position [2227, 0]
click at [726, 353] on icon "Next image" at bounding box center [725, 346] width 10 height 14
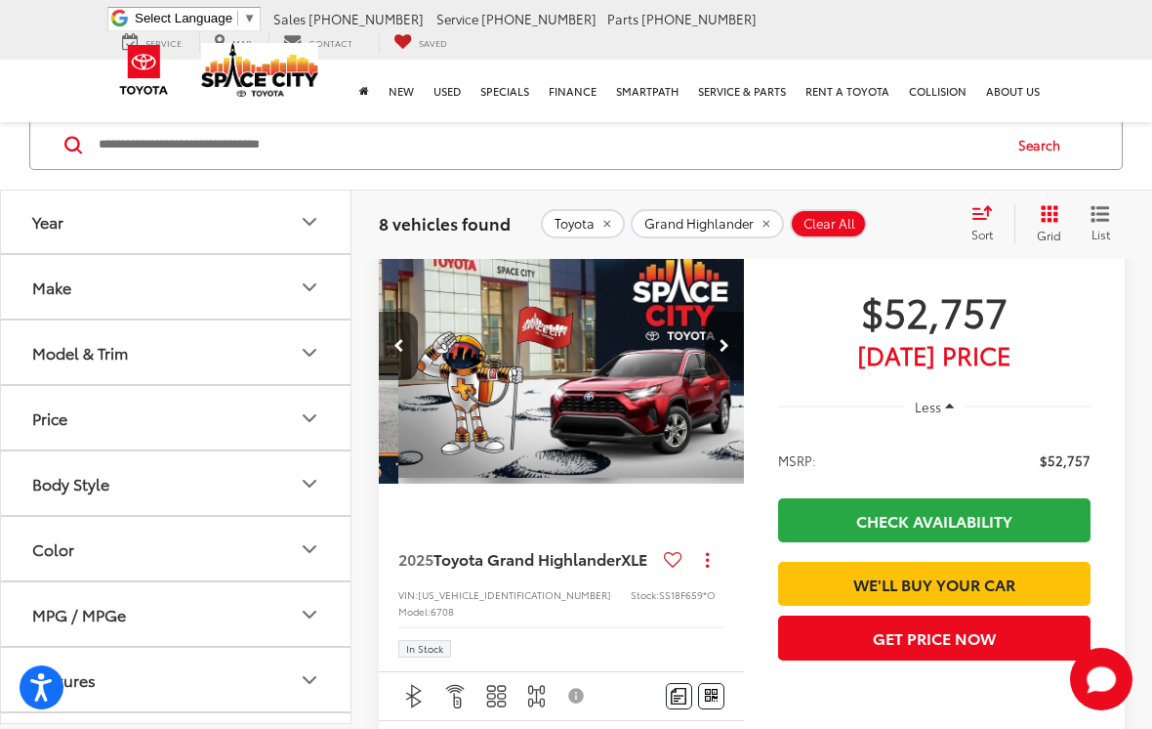
scroll to position [0, 368]
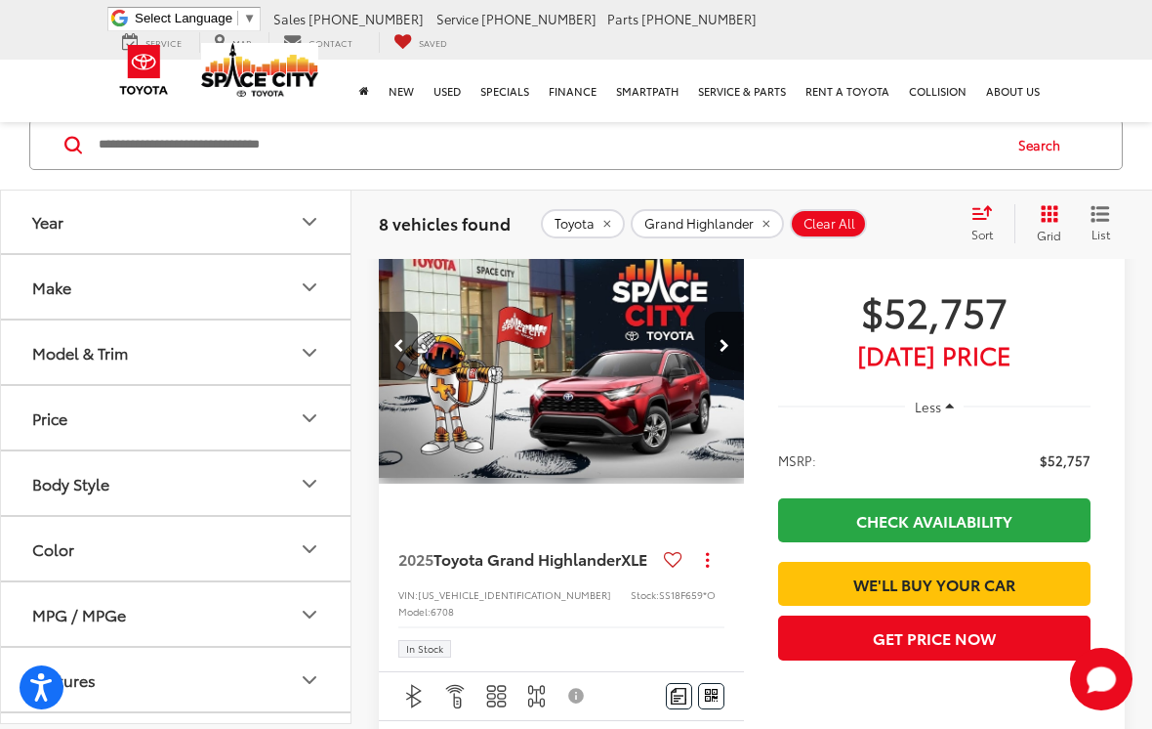
click at [724, 353] on icon "Next image" at bounding box center [725, 346] width 10 height 14
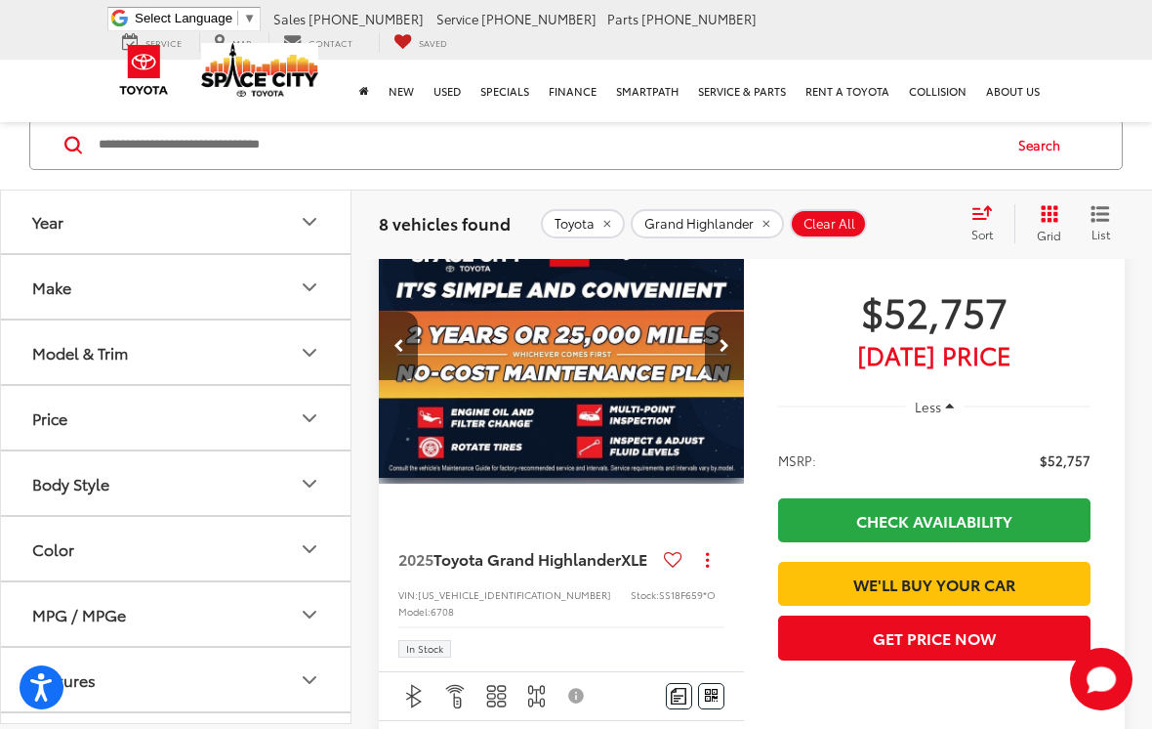
click at [727, 353] on icon "Next image" at bounding box center [725, 346] width 10 height 14
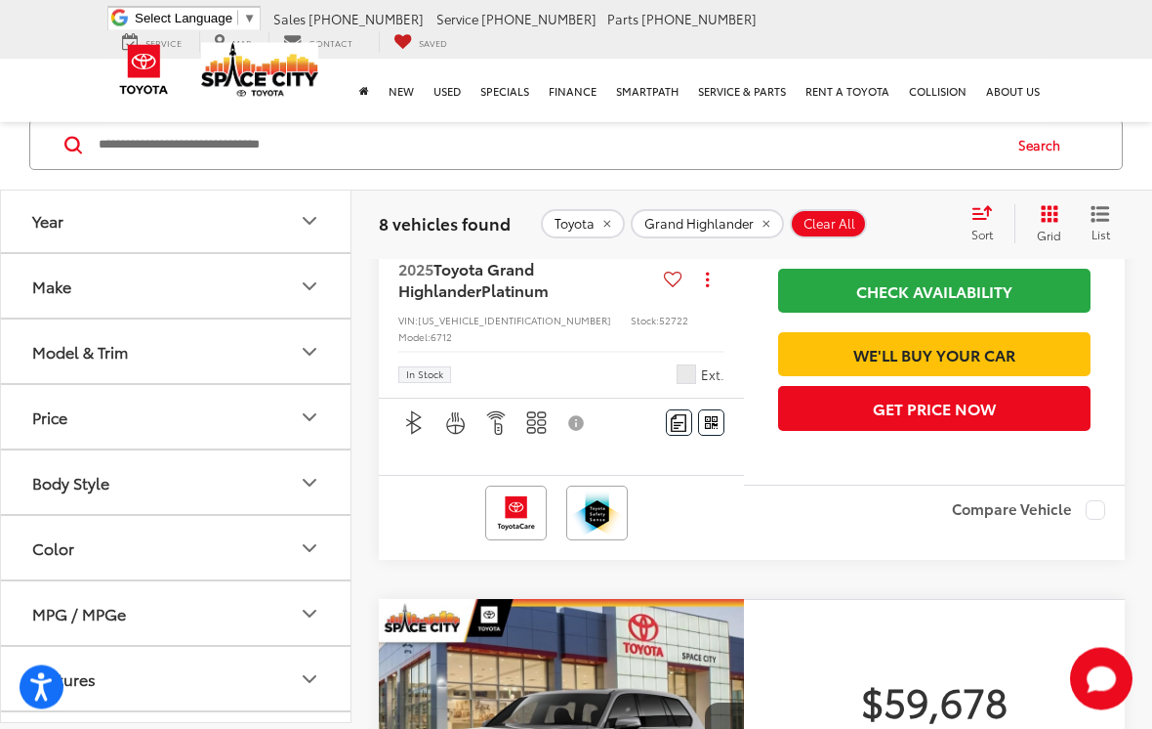
scroll to position [3804, 0]
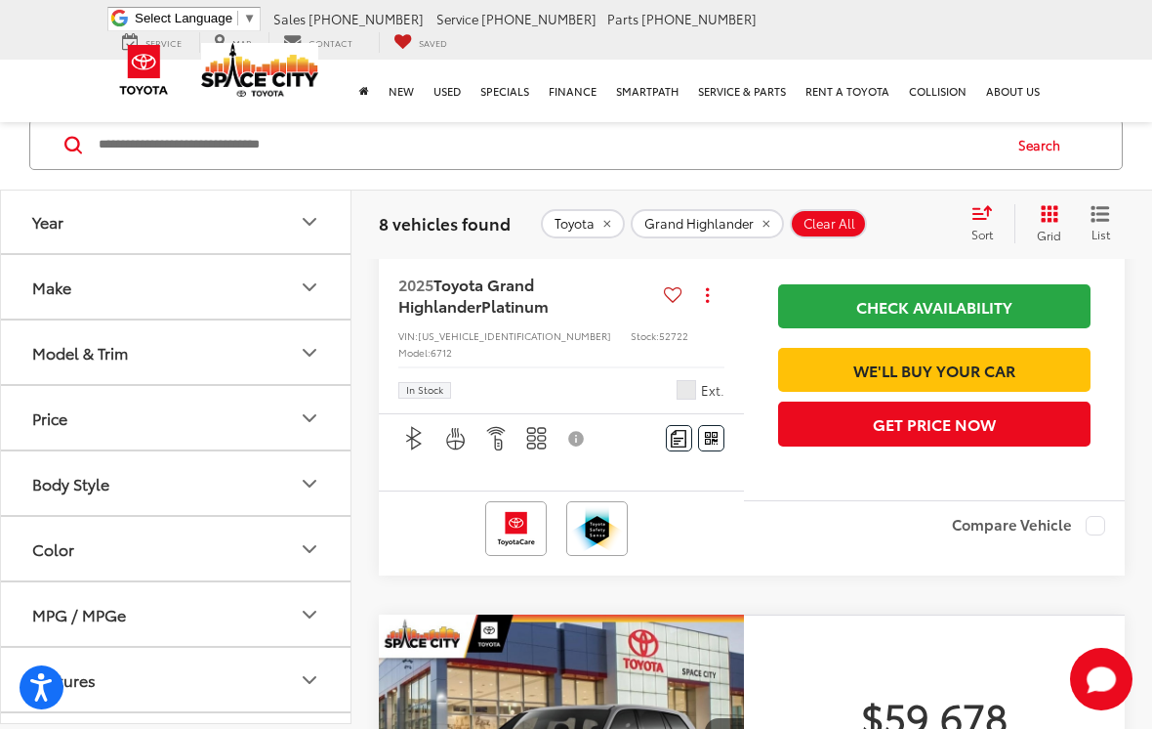
click at [578, 217] on img "2025 Toyota Grand Highlander Platinum 0" at bounding box center [562, 78] width 368 height 276
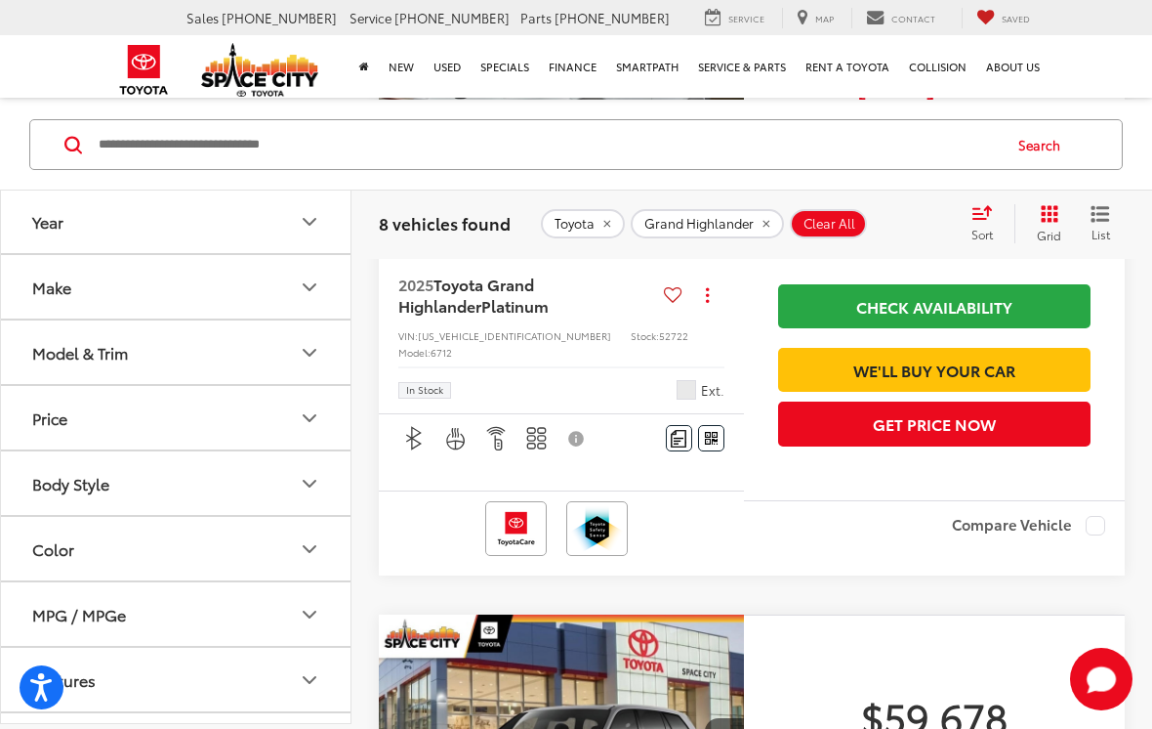
scroll to position [0, 0]
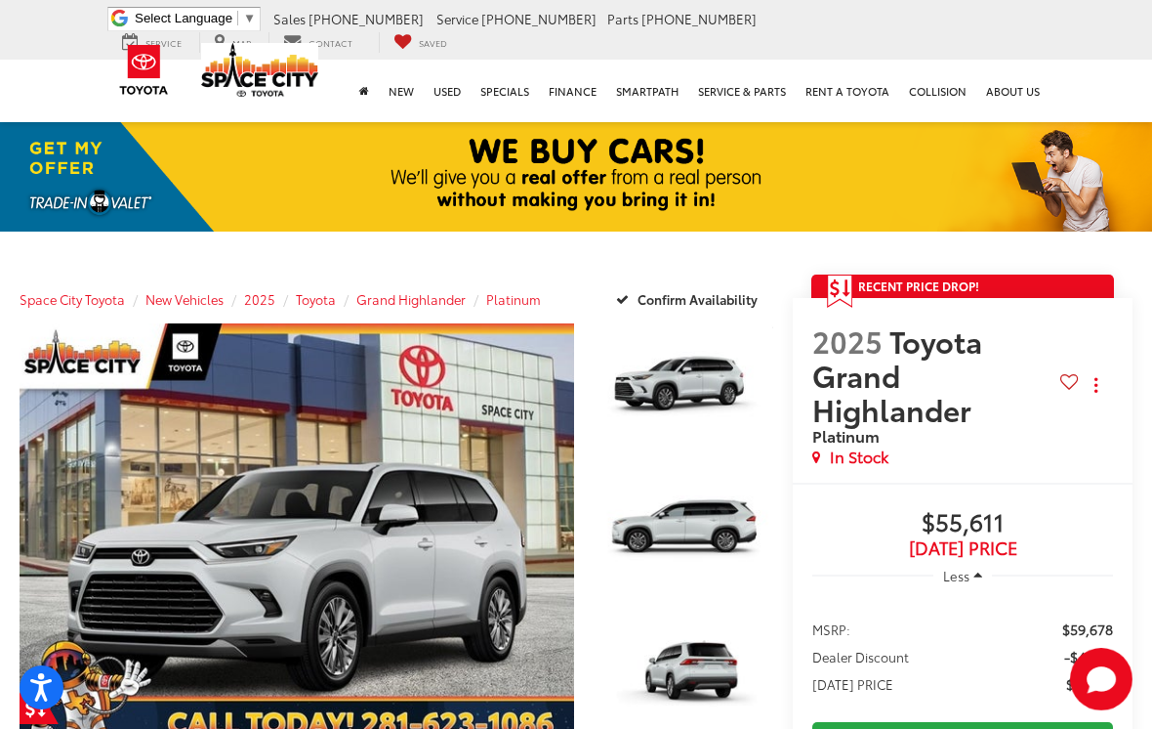
scroll to position [2, 0]
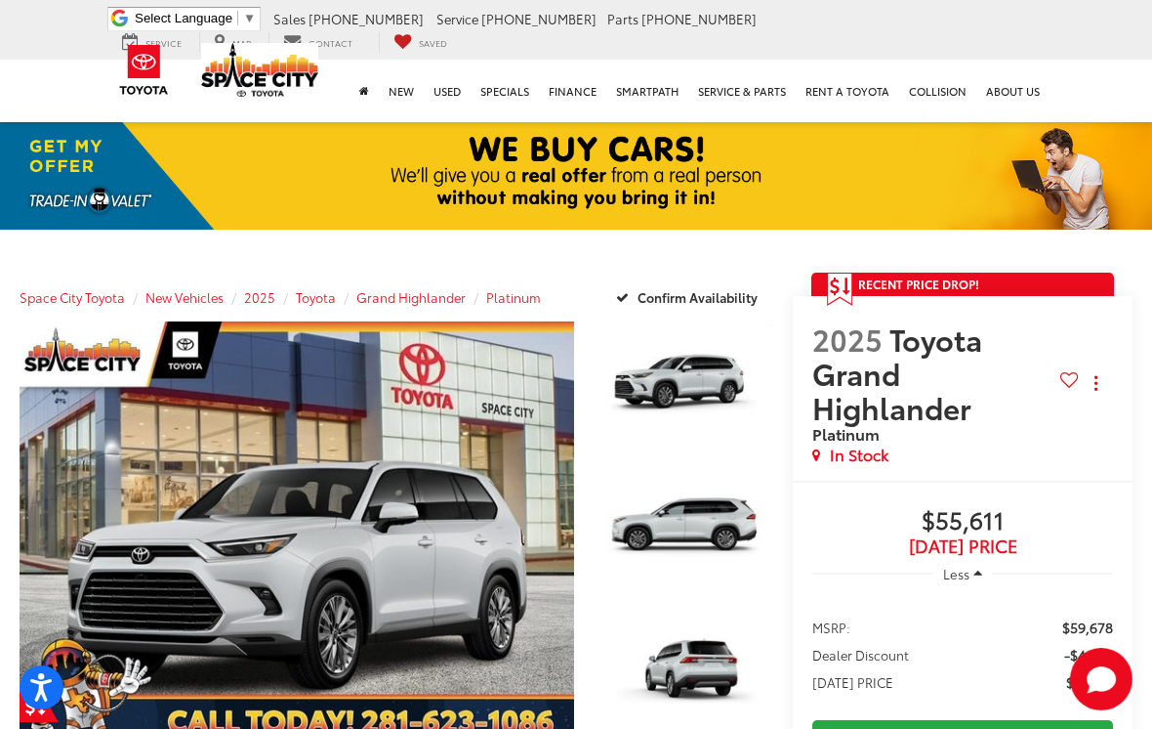
click at [658, 382] on link "Expand Photo 1" at bounding box center [685, 388] width 178 height 134
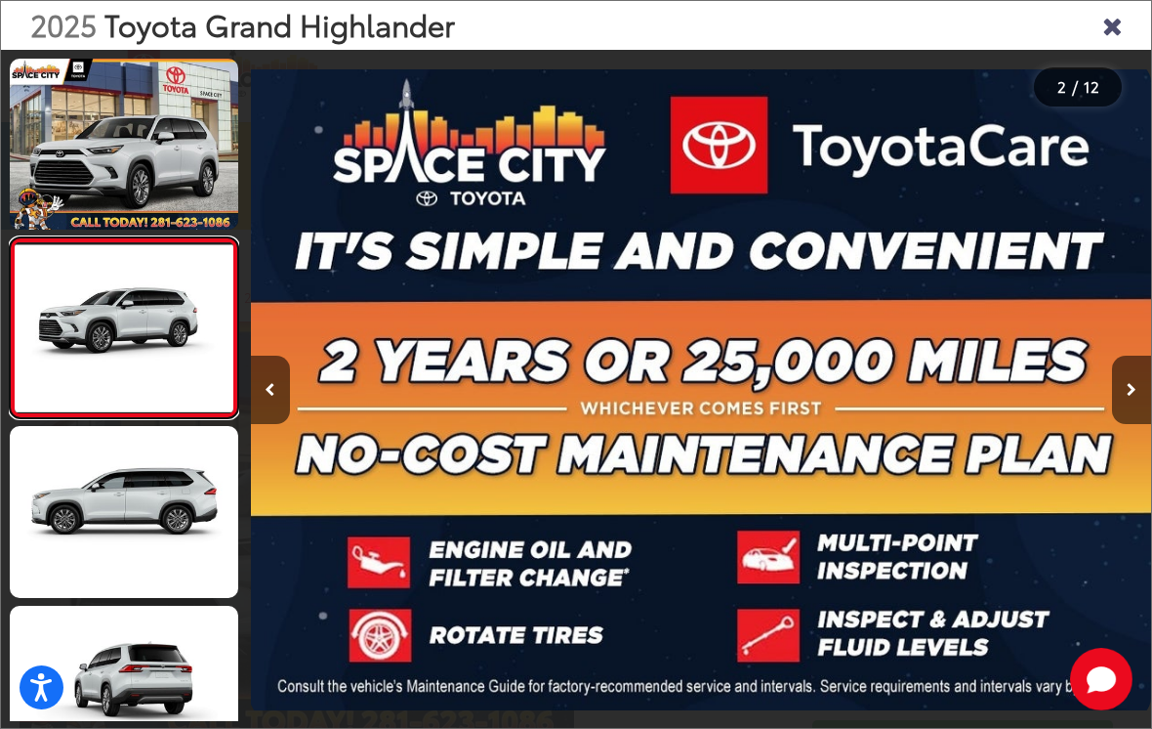
scroll to position [0, 8108]
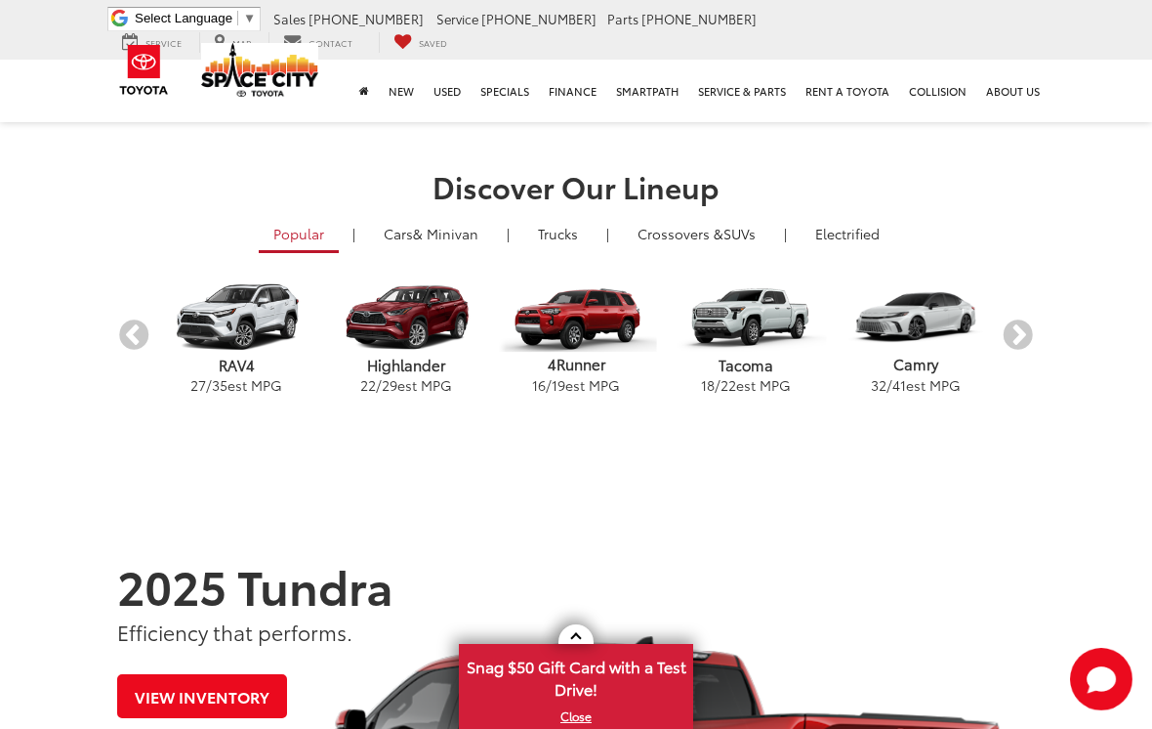
scroll to position [475, 0]
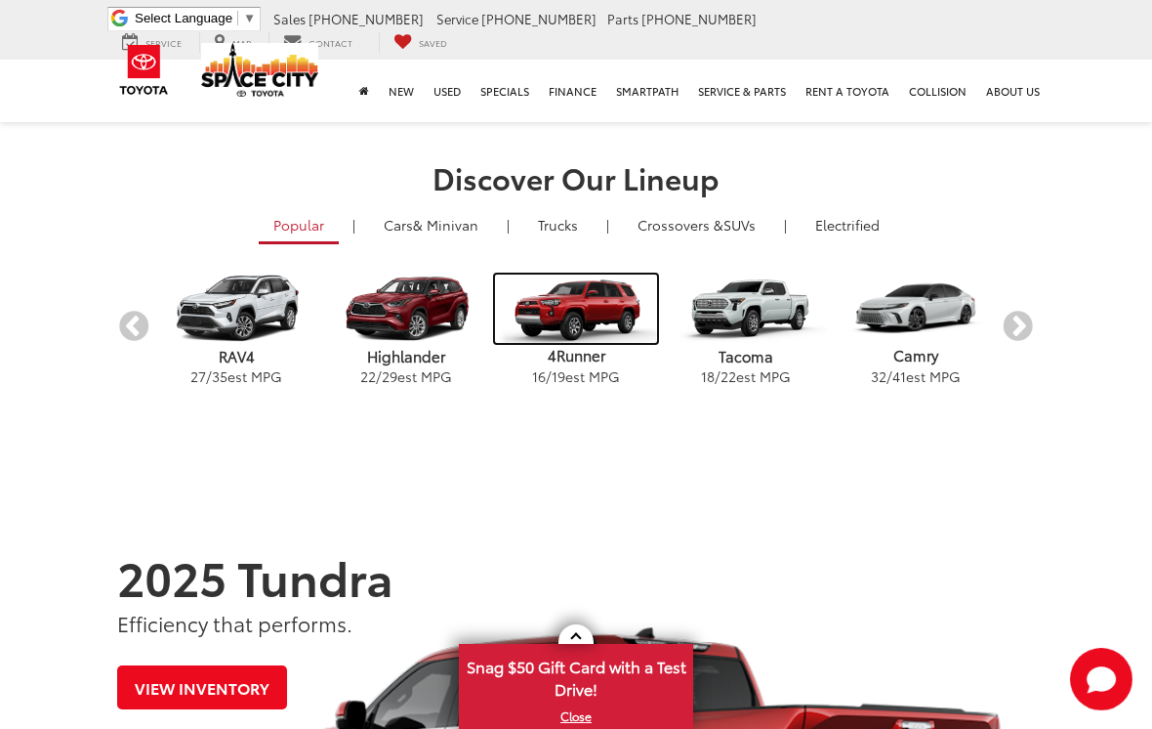
click at [558, 343] on img "carousel" at bounding box center [575, 308] width 161 height 68
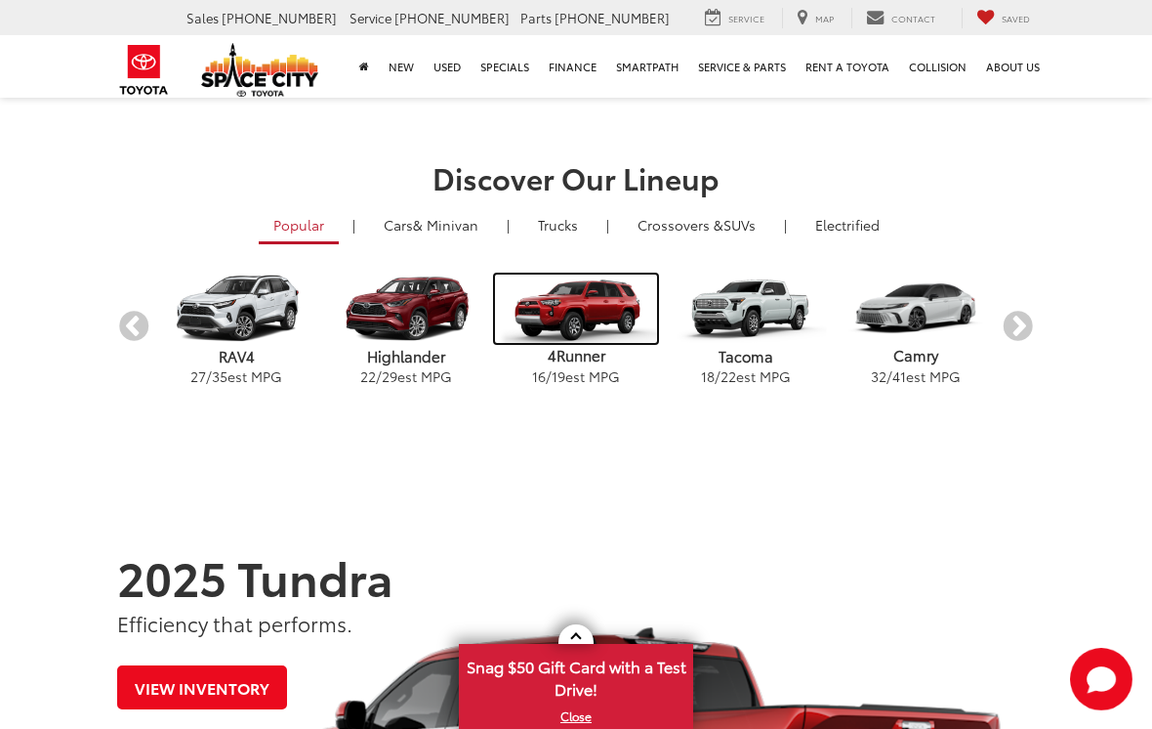
scroll to position [505, 0]
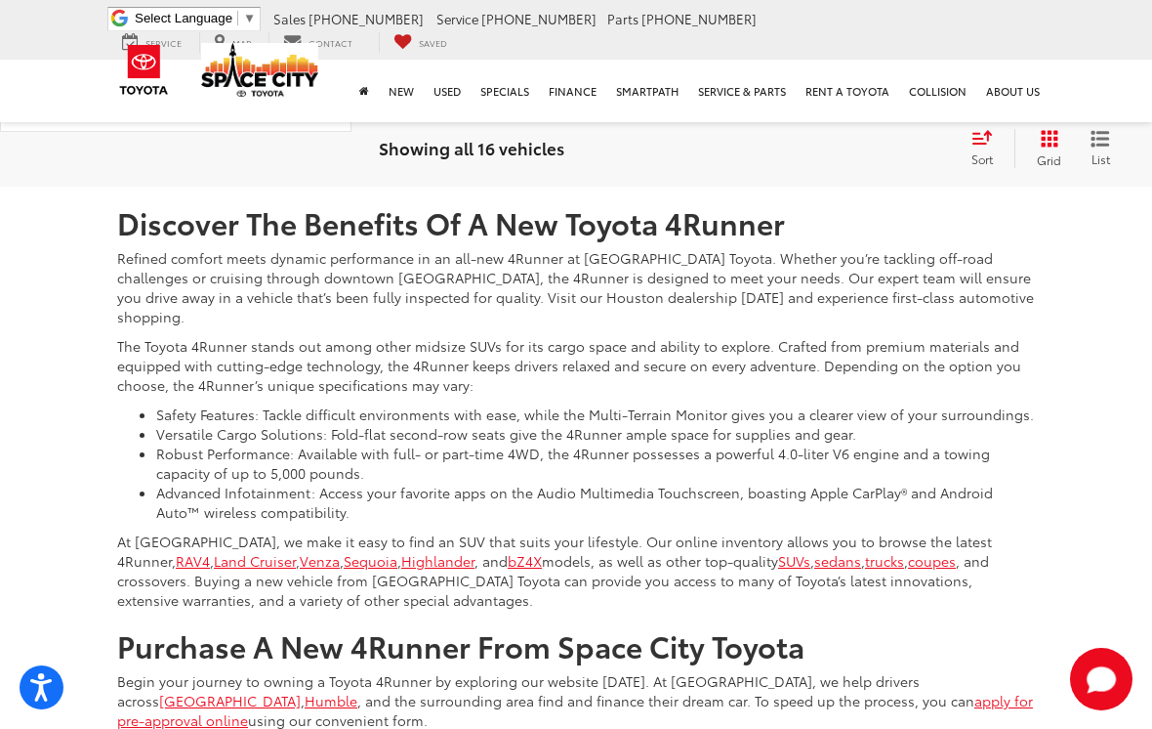
scroll to position [8605, 0]
click at [899, 61] on link "Next" at bounding box center [920, 42] width 61 height 35
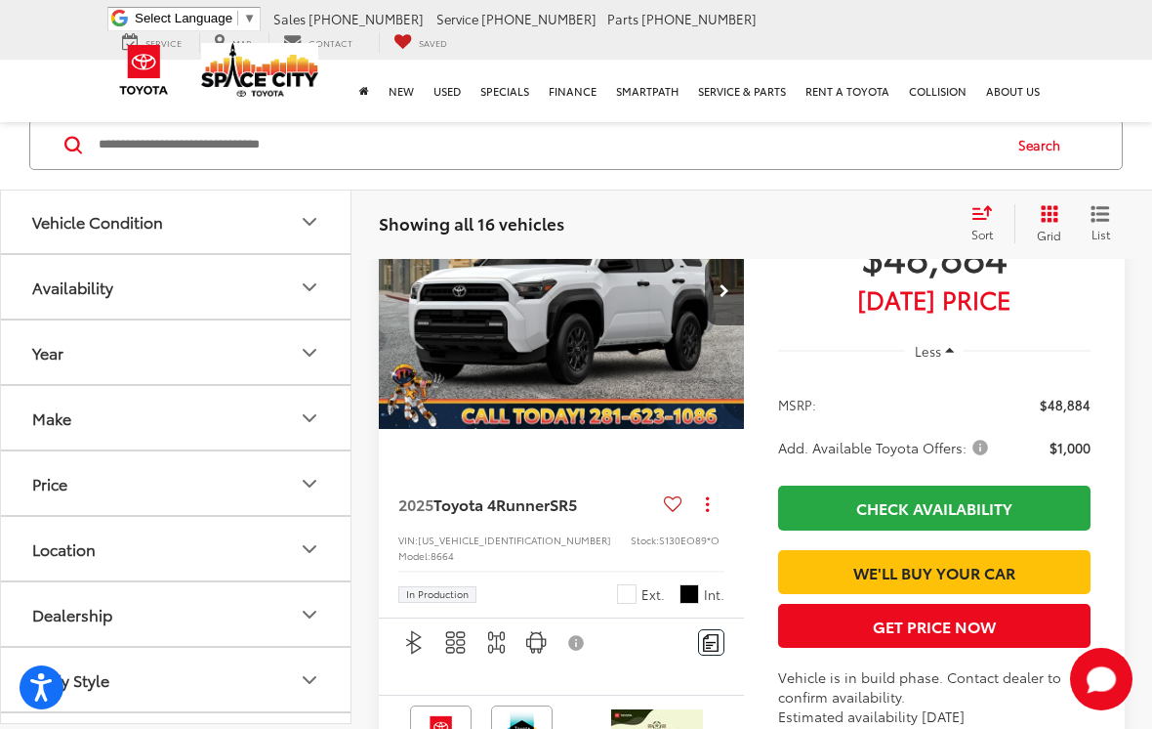
scroll to position [1771, 0]
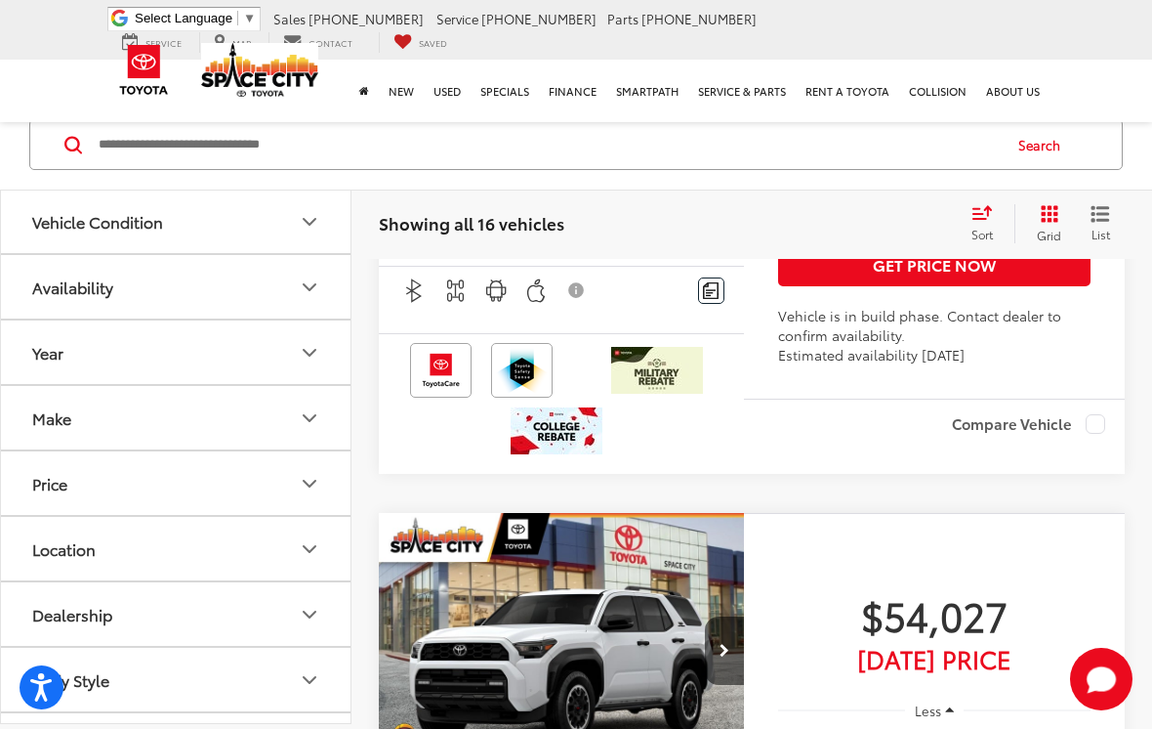
scroll to position [4102, 0]
